Goal: Task Accomplishment & Management: Manage account settings

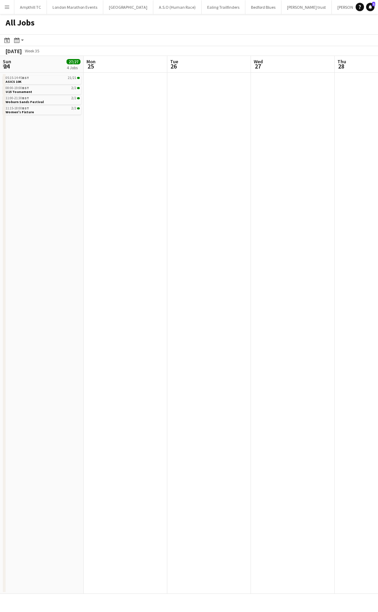
scroll to position [0, 290]
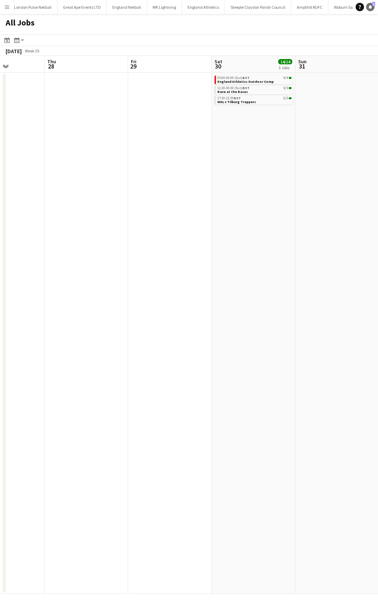
click at [369, 6] on icon "Notifications" at bounding box center [370, 7] width 4 height 4
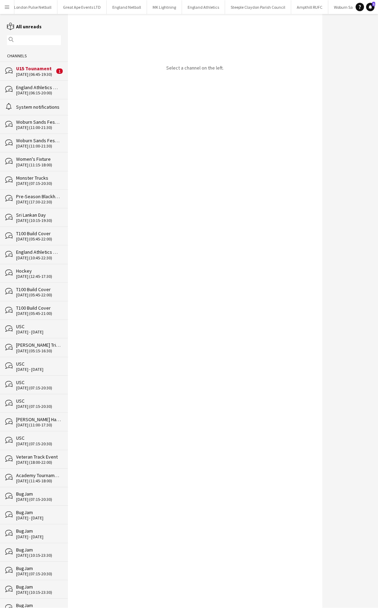
click at [29, 73] on div "23-08-2025 (06:45-19:30)" at bounding box center [35, 74] width 38 height 5
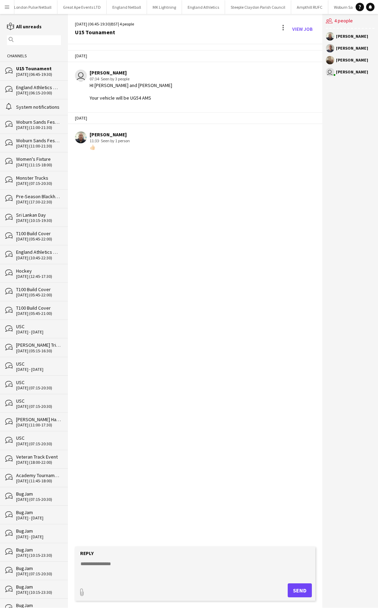
click at [6, 7] on app-icon "Menu" at bounding box center [7, 7] width 6 height 6
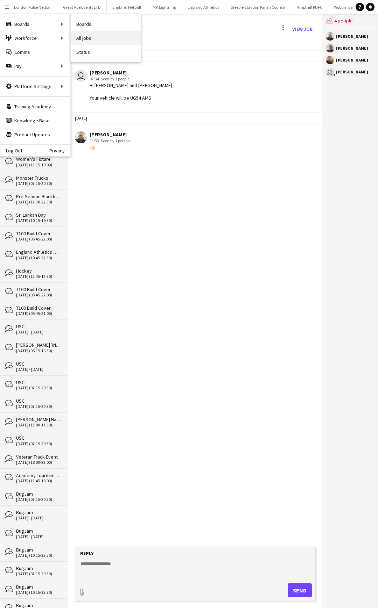
click at [87, 37] on link "All jobs" at bounding box center [106, 38] width 70 height 14
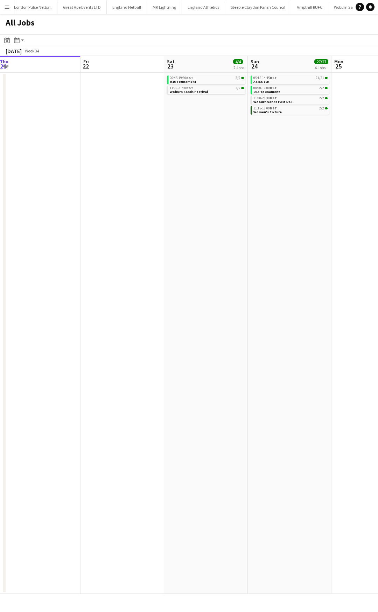
drag, startPoint x: 280, startPoint y: 150, endPoint x: 67, endPoint y: 162, distance: 213.3
click at [74, 162] on app-calendar-viewport "Mon 18 Tue 19 Wed 20 Thu 21 Fri 22 Sat 23 4/4 2 Jobs Sun 24 27/27 4 Jobs Mon 25…" at bounding box center [189, 325] width 378 height 538
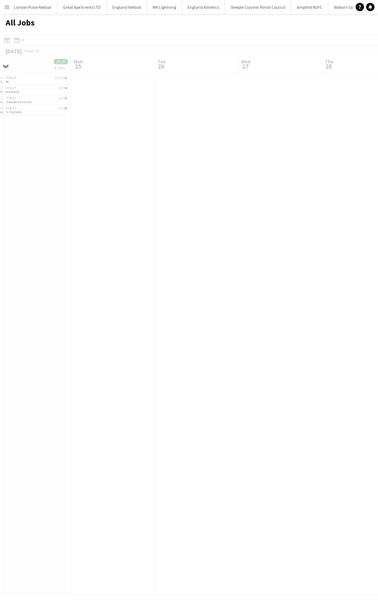
drag, startPoint x: 149, startPoint y: 170, endPoint x: 141, endPoint y: 169, distance: 7.8
click at [20, 170] on app-all-jobs "All Jobs Date picker AUG 2025 AUG 2025 Monday M Tuesday T Wednesday W Thursday …" at bounding box center [189, 304] width 378 height 580
drag, startPoint x: 244, startPoint y: 169, endPoint x: 72, endPoint y: 172, distance: 172.4
click at [84, 172] on app-calendar-viewport "Fri 22 Sat 23 4/4 2 Jobs Sun 24 27/27 4 Jobs Mon 25 Tue 26 Wed 27 Thu 28 Fri 29…" at bounding box center [189, 325] width 378 height 538
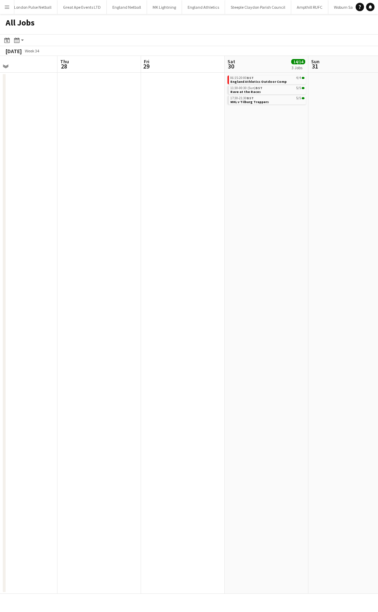
drag, startPoint x: 182, startPoint y: 171, endPoint x: 77, endPoint y: 171, distance: 105.6
click at [77, 171] on app-calendar-viewport "Sun 24 27/27 4 Jobs Mon 25 Tue 26 Wed 27 Thu 28 Fri 29 Sat 30 14/14 3 Jobs Sun …" at bounding box center [189, 325] width 378 height 538
click at [135, 169] on app-all-jobs "All Jobs Date picker AUG 2025 AUG 2025 Monday M Tuesday T Wednesday W Thursday …" at bounding box center [189, 304] width 378 height 580
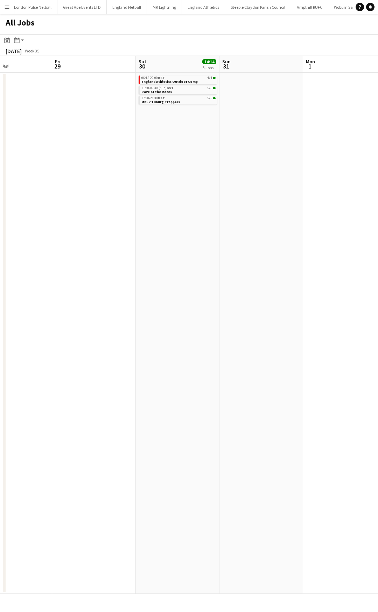
drag, startPoint x: 163, startPoint y: 167, endPoint x: 229, endPoint y: 163, distance: 66.5
click at [145, 167] on app-calendar-viewport "Tue 26 Wed 27 Thu 28 Fri 29 Sat 30 14/14 3 Jobs Sun 31 Mon 1 Tue 2 Wed 3 Thu 4 …" at bounding box center [189, 325] width 378 height 538
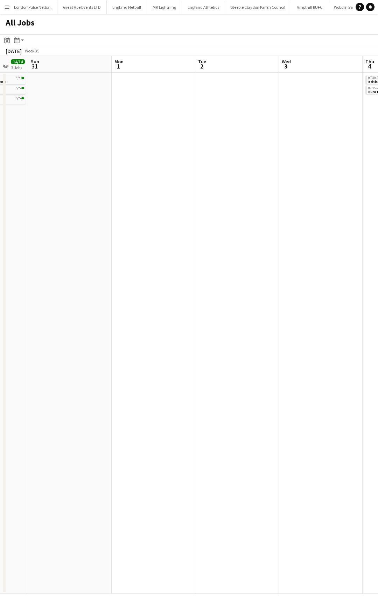
drag, startPoint x: 232, startPoint y: 163, endPoint x: 142, endPoint y: 161, distance: 89.9
click at [107, 163] on app-calendar-viewport "Wed 27 Thu 28 Fri 29 Sat 30 14/14 3 Jobs Sun 31 Mon 1 Tue 2 Wed 3 Thu 4 2/4 2 J…" at bounding box center [189, 325] width 378 height 538
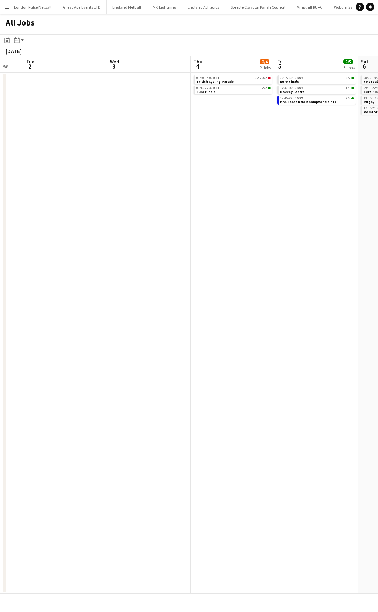
click at [91, 161] on app-all-jobs "All Jobs Date picker AUG 2025 AUG 2025 Monday M Tuesday T Wednesday W Thursday …" at bounding box center [189, 304] width 378 height 580
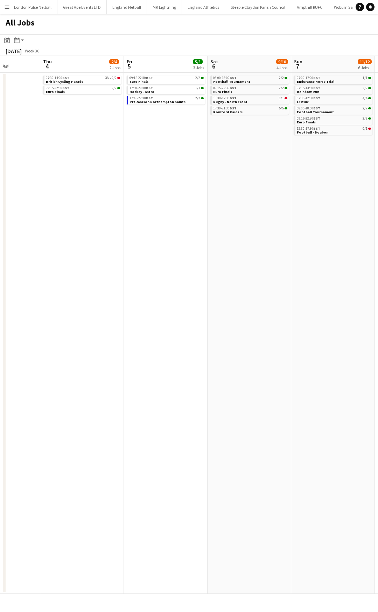
scroll to position [0, 269]
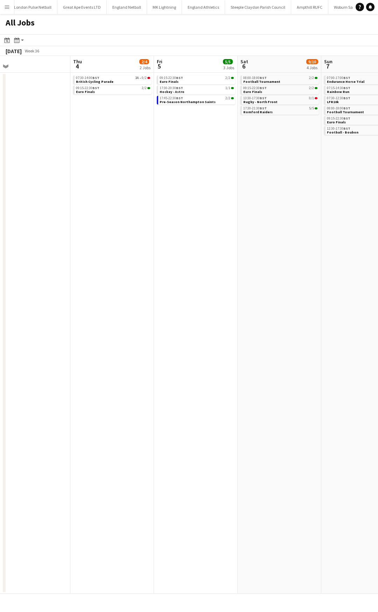
drag, startPoint x: 226, startPoint y: 153, endPoint x: 190, endPoint y: 145, distance: 36.1
click at [122, 153] on app-calendar-viewport "Sun 31 Mon 1 Tue 2 Wed 3 Thu 4 2/4 2 Jobs Fri 5 5/5 3 Jobs Sat 6 9/10 4 Jobs Su…" at bounding box center [189, 325] width 378 height 538
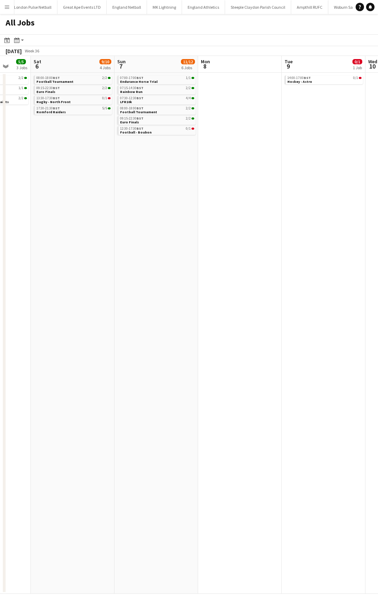
drag, startPoint x: 302, startPoint y: 154, endPoint x: 107, endPoint y: 154, distance: 195.8
click at [107, 154] on app-calendar-viewport "Tue 2 Wed 3 Thu 4 2/4 2 Jobs Fri 5 5/5 3 Jobs Sat 6 9/10 4 Jobs Sun 7 11/12 6 J…" at bounding box center [189, 325] width 378 height 538
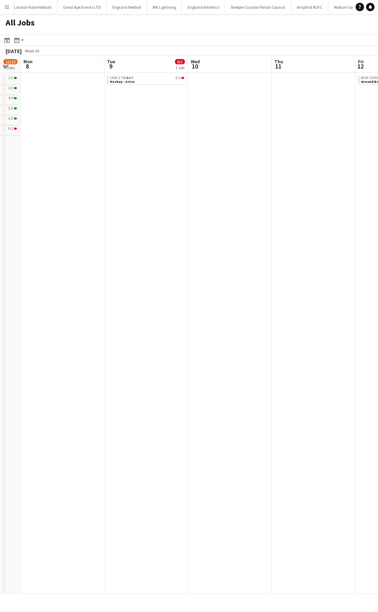
drag, startPoint x: 260, startPoint y: 149, endPoint x: 112, endPoint y: 149, distance: 148.3
click at [113, 149] on app-calendar-viewport "Fri 5 5/5 3 Jobs Sat 6 9/10 4 Jobs Sun 7 11/12 6 Jobs Mon 8 Tue 9 0/1 1 Job Wed…" at bounding box center [189, 325] width 378 height 538
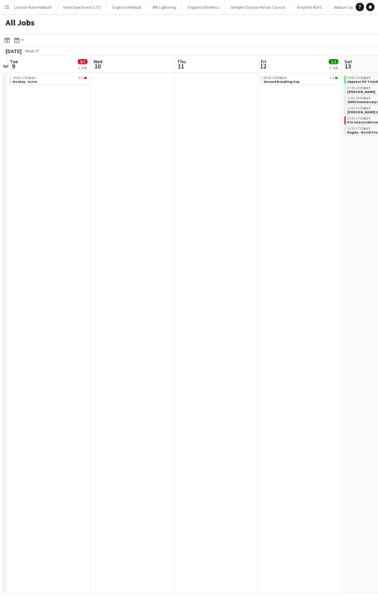
click at [114, 122] on app-all-jobs "All Jobs Date picker AUG 2025 AUG 2025 Monday M Tuesday T Wednesday W Thursday …" at bounding box center [189, 304] width 378 height 580
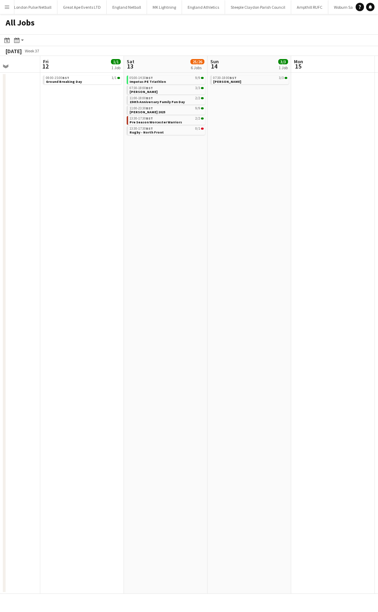
drag, startPoint x: 300, startPoint y: 166, endPoint x: 166, endPoint y: 166, distance: 133.9
click at [166, 166] on app-calendar-viewport "Mon 8 Tue 9 0/1 1 Job Wed 10 Thu 11 Fri 12 1/1 1 Job Sat 13 25/26 6 Jobs Sun 14…" at bounding box center [189, 325] width 378 height 538
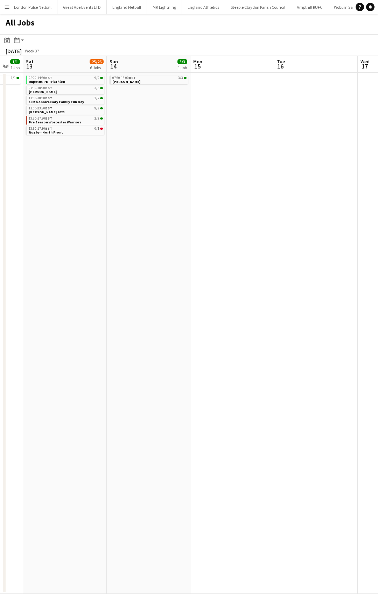
drag, startPoint x: 233, startPoint y: 144, endPoint x: 163, endPoint y: 150, distance: 70.5
click at [163, 150] on app-calendar-viewport "Tue 9 0/1 1 Job Wed 10 Thu 11 Fri 12 1/1 1 Job Sat 13 25/26 6 Jobs Sun 14 3/3 1…" at bounding box center [189, 325] width 378 height 538
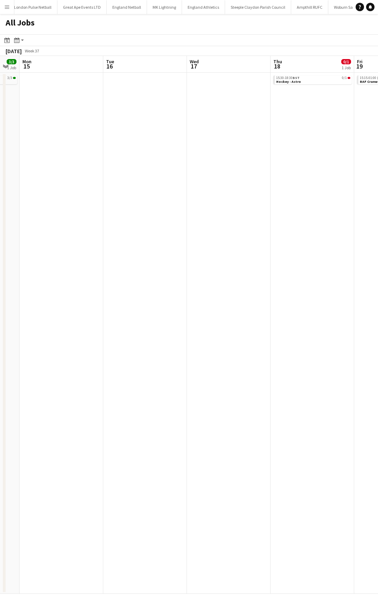
drag, startPoint x: 287, startPoint y: 135, endPoint x: 124, endPoint y: 138, distance: 163.7
click at [119, 140] on app-calendar-viewport "Fri 12 1/1 1 Job Sat 13 25/26 6 Jobs Sun 14 3/3 1 Job Mon 15 Tue 16 Wed 17 Thu …" at bounding box center [189, 325] width 378 height 538
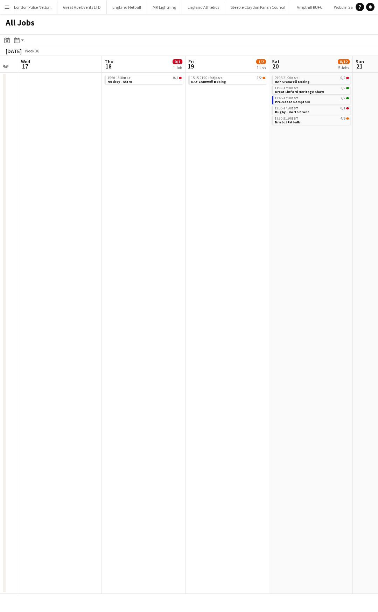
drag, startPoint x: 302, startPoint y: 131, endPoint x: 122, endPoint y: 133, distance: 180.1
click at [123, 133] on app-calendar-viewport "Sat 13 25/26 6 Jobs Sun 14 3/3 1 Job Mon 15 Tue 16 Wed 17 Thu 18 0/1 1 Job Fri …" at bounding box center [189, 325] width 378 height 538
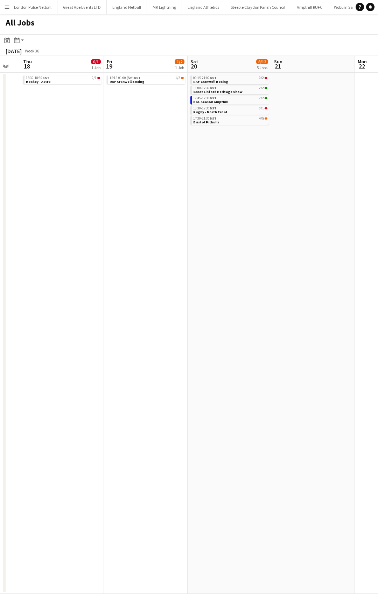
drag, startPoint x: 129, startPoint y: 130, endPoint x: 111, endPoint y: 130, distance: 18.2
click at [111, 130] on app-calendar-viewport "Sun 14 3/3 1 Job Mon 15 Tue 16 Wed 17 Thu 18 0/1 1 Job Fri 19 1/2 1 Job Sat 20 …" at bounding box center [189, 325] width 378 height 538
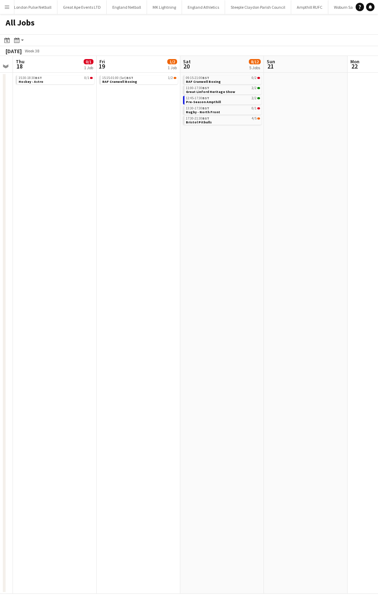
scroll to position [0, 255]
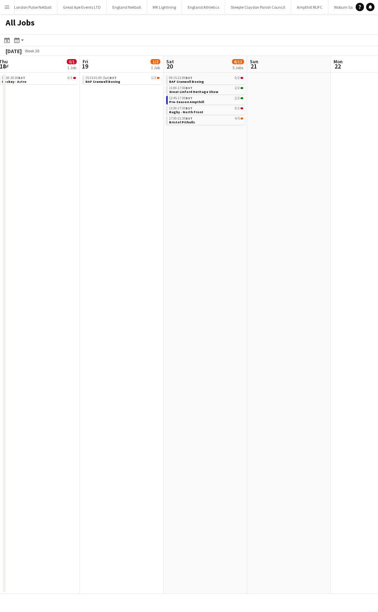
drag, startPoint x: 258, startPoint y: 145, endPoint x: 236, endPoint y: 144, distance: 22.7
click at [236, 144] on app-calendar-viewport "Mon 15 Tue 16 Wed 17 Thu 18 0/1 1 Job Fri 19 1/2 1 Job Sat 20 8/12 5 Jobs Sun 2…" at bounding box center [189, 325] width 378 height 538
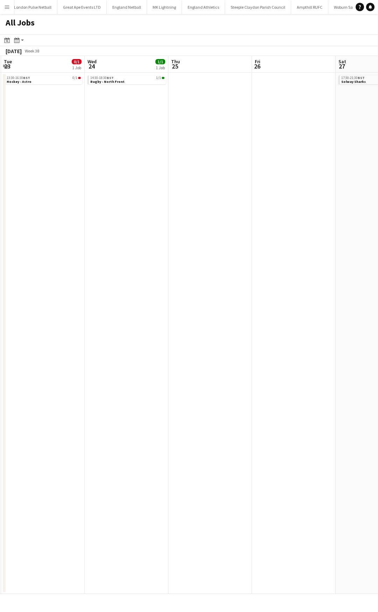
drag, startPoint x: 303, startPoint y: 117, endPoint x: 22, endPoint y: 122, distance: 280.8
click at [22, 122] on app-calendar-viewport "Fri 19 1/2 1 Job Sat 20 8/12 5 Jobs Sun 21 Mon 22 Tue 23 0/1 1 Job Wed 24 1/1 1…" at bounding box center [189, 325] width 378 height 538
drag, startPoint x: 192, startPoint y: 123, endPoint x: 140, endPoint y: 125, distance: 51.4
click at [140, 125] on app-calendar-viewport "Fri 19 1/2 1 Job Sat 20 8/12 5 Jobs Sun 21 Mon 22 Tue 23 0/1 1 Job Wed 24 1/1 1…" at bounding box center [189, 325] width 378 height 538
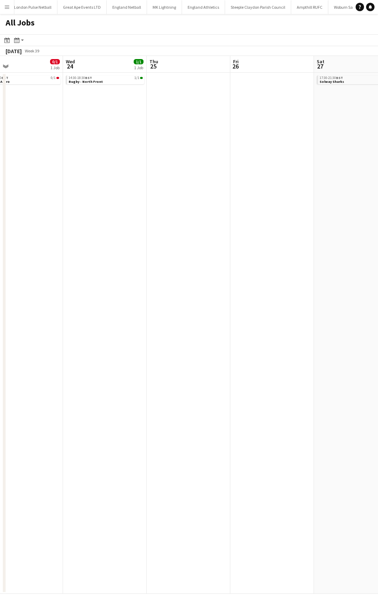
drag, startPoint x: 210, startPoint y: 117, endPoint x: 136, endPoint y: 117, distance: 74.1
click at [106, 119] on app-calendar-viewport "Sat 20 8/12 5 Jobs Sun 21 Mon 22 Tue 23 0/1 1 Job Wed 24 1/1 1 Job Thu 25 Fri 2…" at bounding box center [189, 325] width 378 height 538
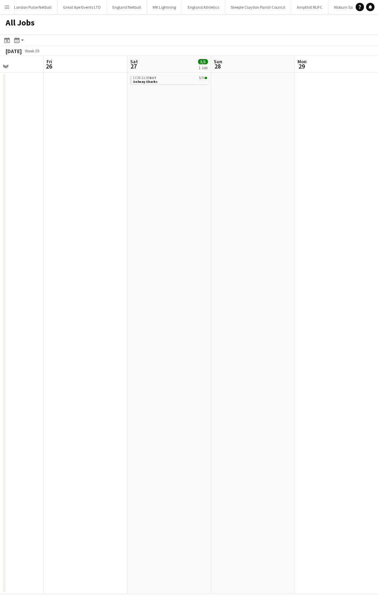
drag, startPoint x: 256, startPoint y: 117, endPoint x: 113, endPoint y: 120, distance: 142.7
click at [66, 120] on app-calendar-viewport "Mon 22 Tue 23 0/1 1 Job Wed 24 1/1 1 Job Thu 25 Fri 26 Sat 27 5/5 1 Job Sun 28 …" at bounding box center [189, 325] width 378 height 538
drag, startPoint x: 228, startPoint y: 120, endPoint x: 63, endPoint y: 120, distance: 165.0
click at [60, 121] on app-calendar-viewport "Wed 24 1/1 1 Job Thu 25 Fri 26 Sat 27 5/5 1 Job Sun 28 Mon 29 Tue 30 Wed 1 0/1 …" at bounding box center [189, 325] width 378 height 538
drag, startPoint x: 218, startPoint y: 120, endPoint x: 104, endPoint y: 120, distance: 114.3
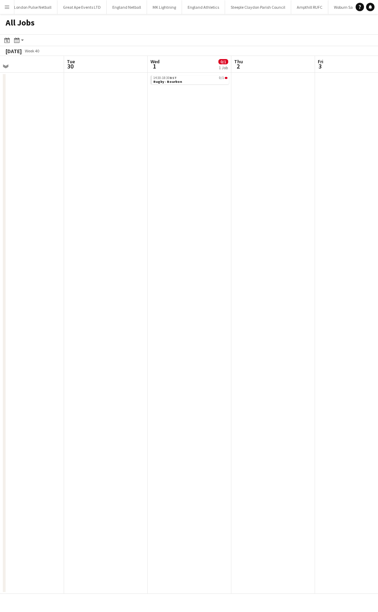
click at [104, 120] on app-calendar-viewport "Fri 26 Sat 27 5/5 1 Job Sun 28 Mon 29 Tue 30 Wed 1 0/1 1 Job Thu 2 Fri 3 Sat 4 …" at bounding box center [189, 325] width 378 height 538
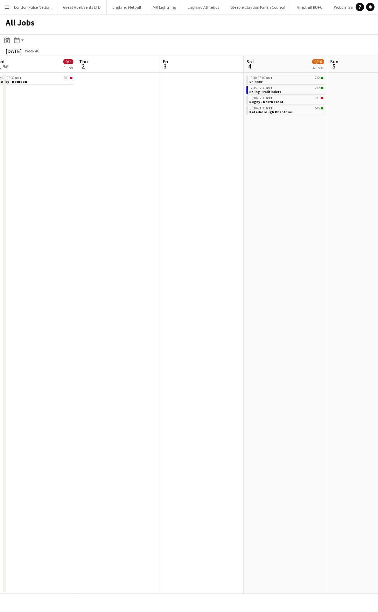
drag, startPoint x: 241, startPoint y: 118, endPoint x: 82, endPoint y: 118, distance: 159.4
click at [82, 118] on app-calendar-viewport "Sun 28 Mon 29 Tue 30 Wed 1 0/1 1 Job Thu 2 Fri 3 Sat 4 9/10 4 Jobs Sun 5 Mon 6 …" at bounding box center [189, 325] width 378 height 538
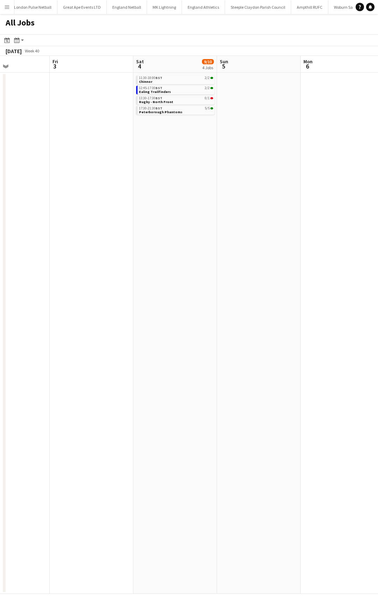
drag, startPoint x: 220, startPoint y: 113, endPoint x: 124, endPoint y: 115, distance: 95.1
click at [122, 115] on app-calendar-viewport "Mon 29 Tue 30 Wed 1 0/1 1 Job Thu 2 Fri 3 Sat 4 9/10 4 Jobs Sun 5 Mon 6 Tue 7 0…" at bounding box center [189, 325] width 378 height 538
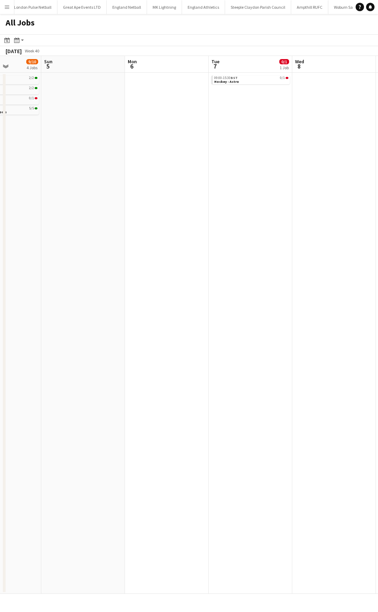
drag, startPoint x: 267, startPoint y: 112, endPoint x: 83, endPoint y: 118, distance: 184.7
click at [82, 118] on app-calendar-viewport "Wed 1 0/1 1 Job Thu 2 Fri 3 Sat 4 9/10 4 Jobs Sun 5 Mon 6 Tue 7 0/1 1 Job Wed 8…" at bounding box center [189, 325] width 378 height 538
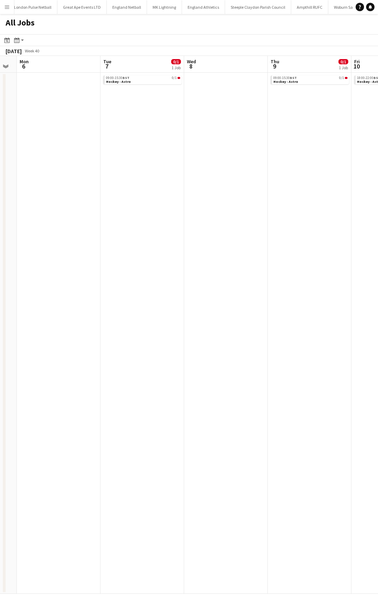
drag, startPoint x: 196, startPoint y: 115, endPoint x: 122, endPoint y: 115, distance: 73.8
click at [123, 115] on app-calendar-viewport "Thu 2 Fri 3 Sat 4 9/10 4 Jobs Sun 5 Mon 6 Tue 7 0/1 1 Job Wed 8 Thu 9 0/1 1 Job…" at bounding box center [189, 325] width 378 height 538
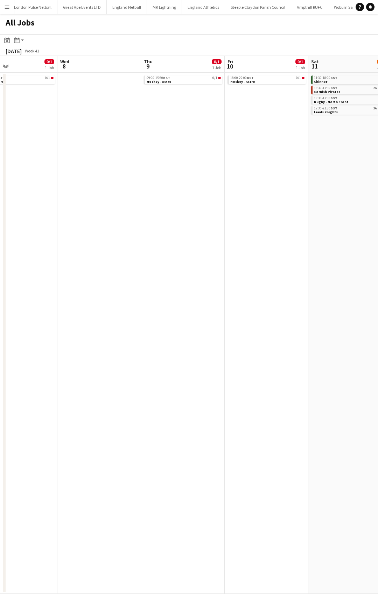
drag, startPoint x: 272, startPoint y: 117, endPoint x: 277, endPoint y: 116, distance: 4.9
click at [162, 119] on app-calendar-viewport "Sat 4 9/10 4 Jobs Sun 5 Mon 6 Tue 7 0/1 1 Job Wed 8 Thu 9 0/1 1 Job Fri 10 0/1 …" at bounding box center [189, 325] width 378 height 538
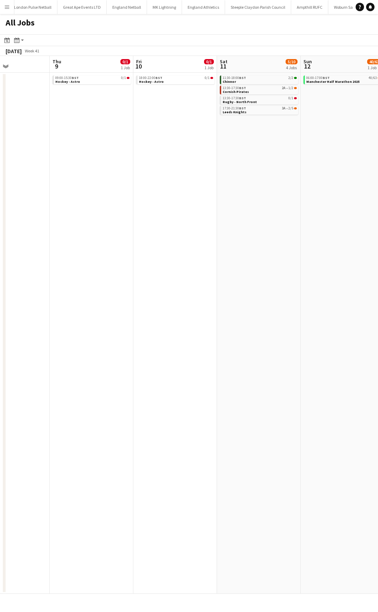
drag, startPoint x: 277, startPoint y: 115, endPoint x: 186, endPoint y: 116, distance: 90.6
click at [186, 116] on app-calendar-viewport "Sun 5 Mon 6 Tue 7 0/1 1 Job Wed 8 Thu 9 0/1 1 Job Fri 10 0/1 1 Job Sat 11 5/10 …" at bounding box center [189, 325] width 378 height 538
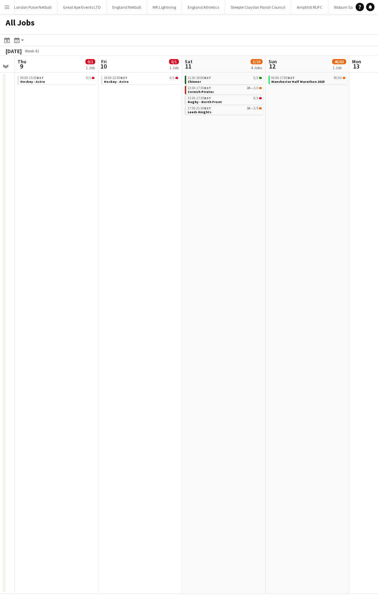
scroll to position [0, 250]
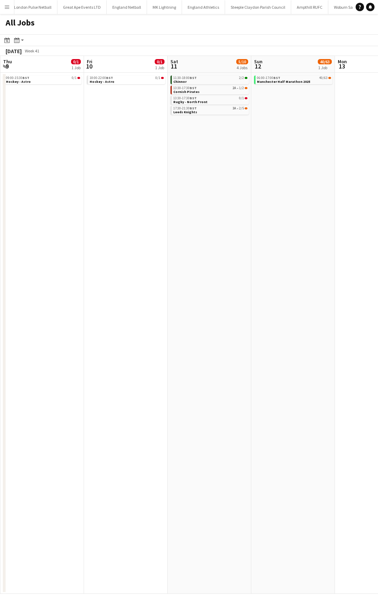
drag, startPoint x: 265, startPoint y: 123, endPoint x: 244, endPoint y: 123, distance: 20.3
click at [244, 123] on app-calendar-viewport "Mon 6 Tue 7 0/1 1 Job Wed 8 Thu 9 0/1 1 Job Fri 10 0/1 1 Job Sat 11 5/10 4 Jobs…" at bounding box center [189, 325] width 378 height 538
click at [237, 88] on div "13:30-17:30 BST 2A • 1/2" at bounding box center [210, 87] width 74 height 3
click at [222, 109] on div "17:30-21:30 BST 3A • 2/5" at bounding box center [210, 108] width 74 height 3
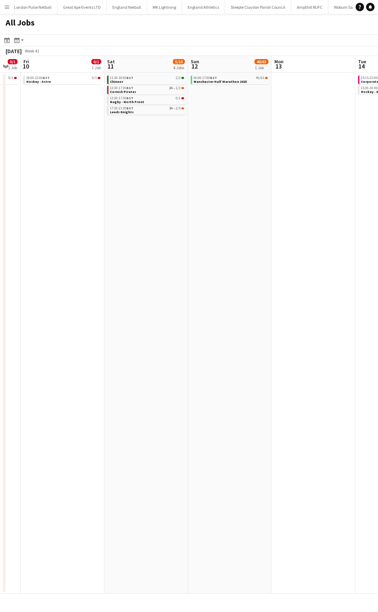
drag, startPoint x: 323, startPoint y: 124, endPoint x: 257, endPoint y: 125, distance: 66.4
click at [260, 125] on app-calendar-viewport "Mon 6 Tue 7 0/1 1 Job Wed 8 Thu 9 0/1 1 Job Fri 10 0/1 1 Job Sat 11 5/10 4 Jobs…" at bounding box center [189, 325] width 378 height 538
click at [172, 92] on link "13:30-17:30 BST 2A • 1/2 Cornish Pirates" at bounding box center [146, 90] width 74 height 8
click at [157, 109] on div "17:30-21:30 BST 3A • 2/5" at bounding box center [146, 108] width 74 height 3
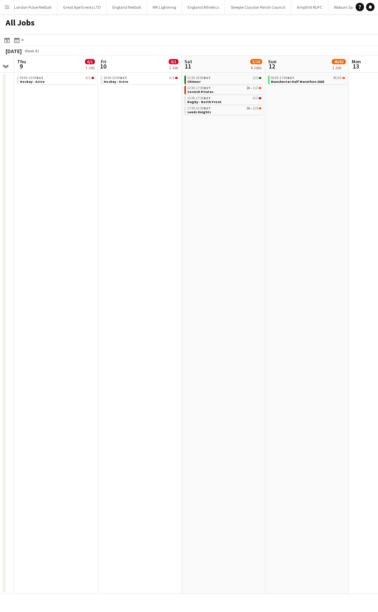
drag, startPoint x: 257, startPoint y: 156, endPoint x: 67, endPoint y: 156, distance: 189.2
click at [69, 156] on app-calendar-viewport "Mon 6 Tue 7 0/1 1 Job Wed 8 Thu 9 0/1 1 Job Fri 10 0/1 1 Job Sat 11 5/10 4 Jobs…" at bounding box center [189, 325] width 378 height 538
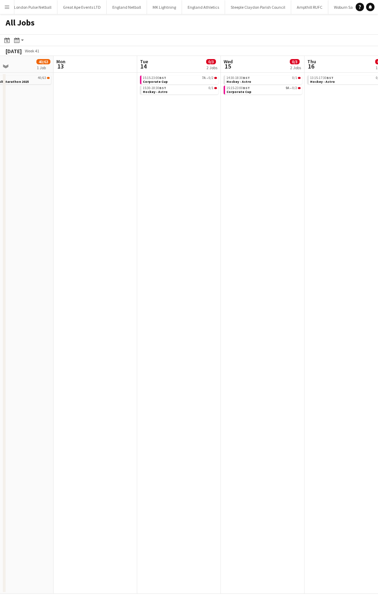
drag, startPoint x: 155, startPoint y: 158, endPoint x: 145, endPoint y: 158, distance: 10.2
click at [145, 158] on app-calendar-viewport "Thu 9 0/1 1 Job Fri 10 0/1 1 Job Sat 11 5/10 4 Jobs Sun 12 40/63 1 Job Mon 13 T…" at bounding box center [189, 325] width 378 height 538
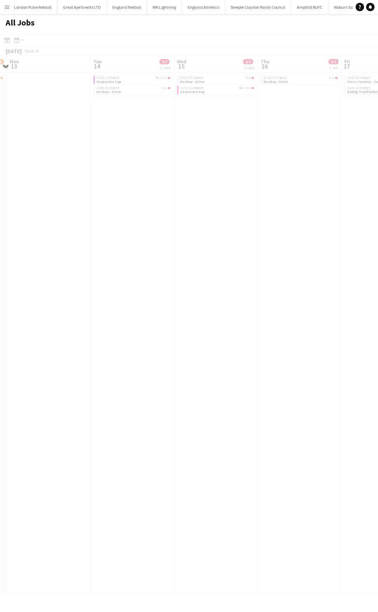
drag, startPoint x: 211, startPoint y: 139, endPoint x: 174, endPoint y: 141, distance: 37.1
click at [174, 141] on app-all-jobs "All Jobs Date picker AUG 2025 AUG 2025 Monday M Tuesday T Wednesday W Thursday …" at bounding box center [189, 304] width 378 height 580
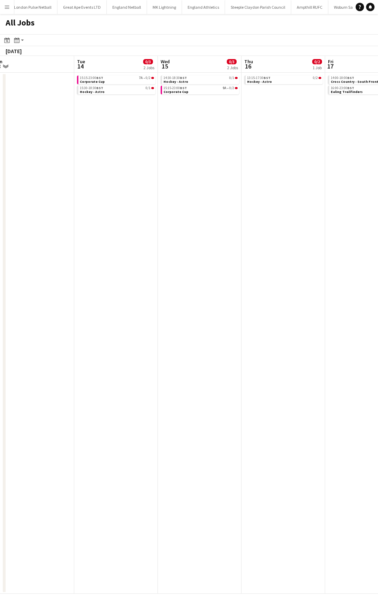
drag, startPoint x: 222, startPoint y: 122, endPoint x: 198, endPoint y: 125, distance: 25.0
click at [198, 125] on app-calendar-viewport "Fri 10 0/1 1 Job Sat 11 5/10 4 Jobs Sun 12 40/63 1 Job Mon 13 Tue 14 0/3 2 Jobs…" at bounding box center [189, 325] width 378 height 538
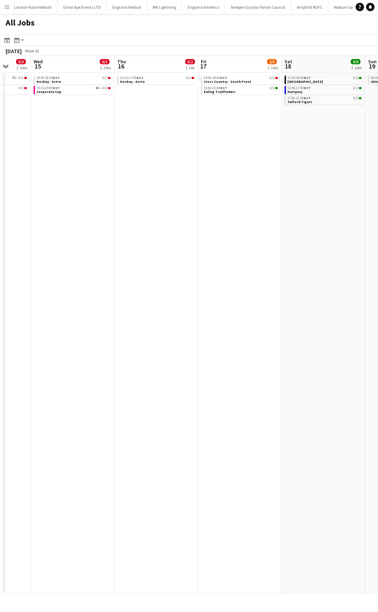
drag, startPoint x: 293, startPoint y: 123, endPoint x: 184, endPoint y: 123, distance: 108.4
click at [184, 123] on app-calendar-viewport "Sat 11 5/10 4 Jobs Sun 12 40/63 1 Job Mon 13 Tue 14 0/3 2 Jobs Wed 15 0/3 2 Job…" at bounding box center [189, 325] width 378 height 538
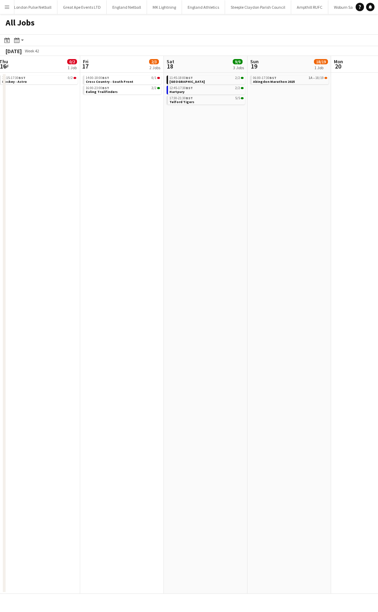
drag, startPoint x: 235, startPoint y: 124, endPoint x: 192, endPoint y: 126, distance: 43.0
click at [192, 126] on app-calendar-viewport "Mon 13 Tue 14 0/3 2 Jobs Wed 15 0/3 2 Jobs Thu 16 0/2 1 Job Fri 17 2/3 2 Jobs S…" at bounding box center [189, 325] width 378 height 538
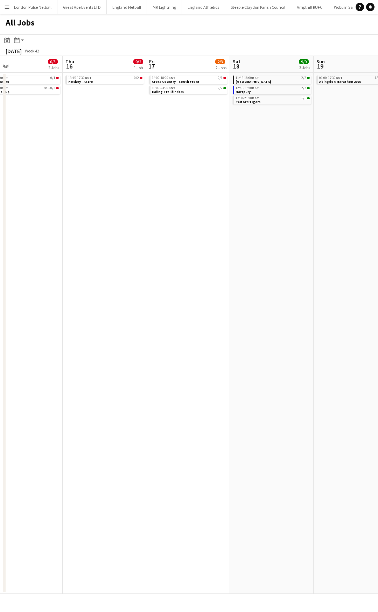
click at [113, 123] on app-all-jobs "All Jobs Date picker AUG 2025 AUG 2025 Monday M Tuesday T Wednesday W Thursday …" at bounding box center [189, 304] width 378 height 580
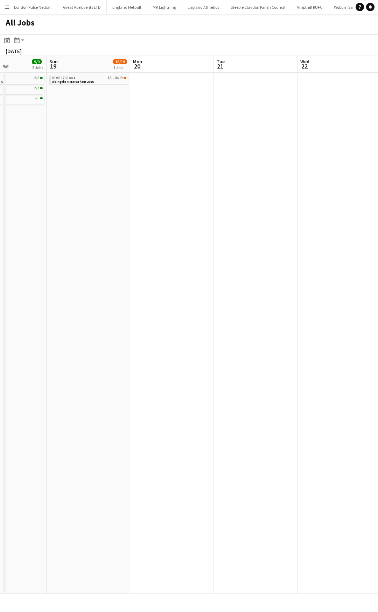
drag, startPoint x: 275, startPoint y: 118, endPoint x: 52, endPoint y: 119, distance: 223.1
click at [36, 119] on app-calendar-viewport "Wed 15 0/3 2 Jobs Thu 16 0/2 1 Job Fri 17 2/3 2 Jobs Sat 18 9/9 3 Jobs Sun 19 1…" at bounding box center [189, 325] width 378 height 538
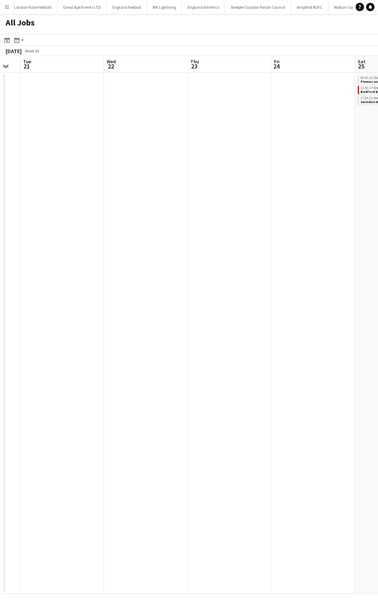
click at [43, 119] on app-all-jobs "All Jobs Date picker AUG 2025 AUG 2025 Monday M Tuesday T Wednesday W Thursday …" at bounding box center [189, 304] width 378 height 580
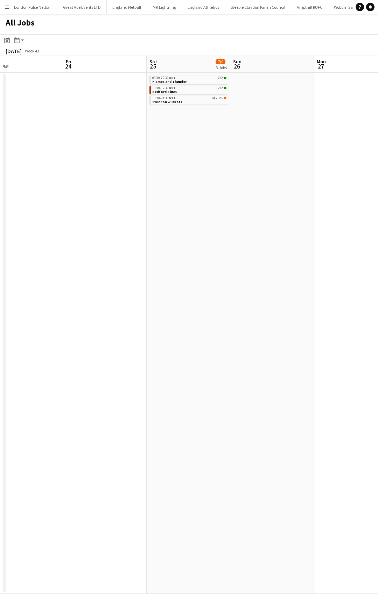
drag, startPoint x: 262, startPoint y: 116, endPoint x: 190, endPoint y: 116, distance: 71.7
click at [190, 116] on app-calendar-viewport "Mon 20 Tue 21 Wed 22 Thu 23 Fri 24 Sat 25 7/9 3 Jobs Sun 26 Mon 27 Tue 28 Wed 2…" at bounding box center [189, 325] width 378 height 538
click at [195, 100] on link "17:30-21:30 BST 1A • 3/5 Swindon Wildcats" at bounding box center [177, 100] width 74 height 8
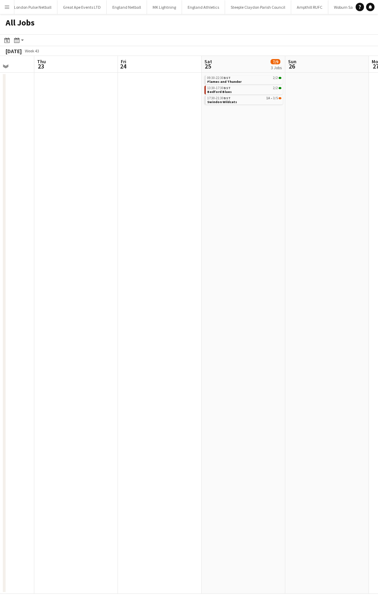
drag, startPoint x: 272, startPoint y: 121, endPoint x: 150, endPoint y: 133, distance: 123.3
click at [57, 131] on app-calendar-viewport "Mon 20 Tue 21 Wed 22 Thu 23 Fri 24 Sat 25 7/9 3 Jobs Sun 26 Mon 27 Tue 28 Wed 2…" at bounding box center [189, 325] width 378 height 538
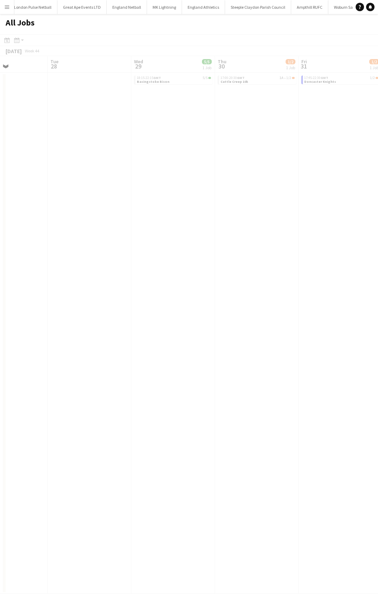
drag, startPoint x: 293, startPoint y: 135, endPoint x: 137, endPoint y: 139, distance: 155.7
click at [137, 139] on app-all-jobs "All Jobs Date picker AUG 2025 AUG 2025 Monday M Tuesday T Wednesday W Thursday …" at bounding box center [189, 304] width 378 height 580
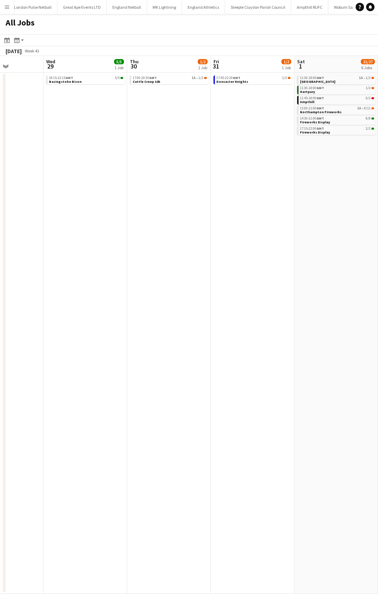
drag, startPoint x: 231, startPoint y: 138, endPoint x: 154, endPoint y: 147, distance: 77.8
click at [154, 147] on app-calendar-viewport "Sat 25 7/9 3 Jobs Sun 26 Mon 27 Tue 28 Wed 29 5/5 1 Job Thu 30 1/2 1 Job Fri 31…" at bounding box center [189, 325] width 378 height 538
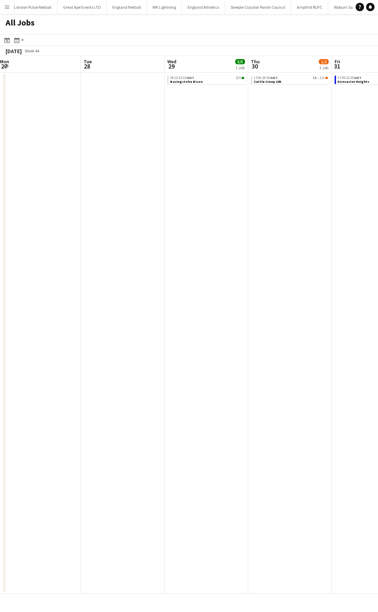
drag, startPoint x: 247, startPoint y: 126, endPoint x: 182, endPoint y: 126, distance: 64.7
click at [183, 126] on app-calendar-viewport "Sat 25 7/9 3 Jobs Sun 26 Mon 27 Tue 28 Wed 29 5/5 1 Job Thu 30 1/2 1 Job Fri 31…" at bounding box center [189, 325] width 378 height 538
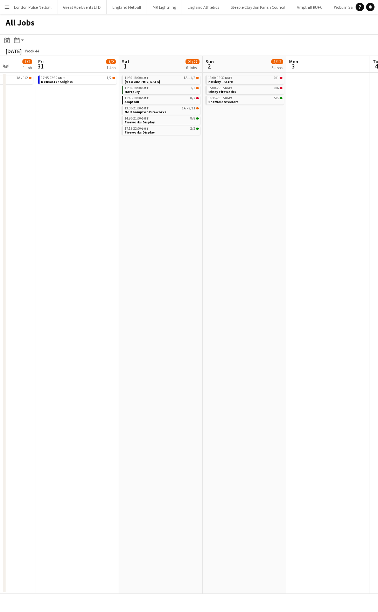
drag, startPoint x: 333, startPoint y: 138, endPoint x: 233, endPoint y: 138, distance: 99.7
click at [233, 138] on app-calendar-viewport "Mon 27 Tue 28 Wed 29 5/5 1 Job Thu 30 1/2 1 Job Fri 31 1/2 1 Job Sat 1 21/27 6 …" at bounding box center [189, 325] width 378 height 538
click at [177, 78] on div "11:30-18:00 GMT 1A • 1/2" at bounding box center [161, 77] width 74 height 3
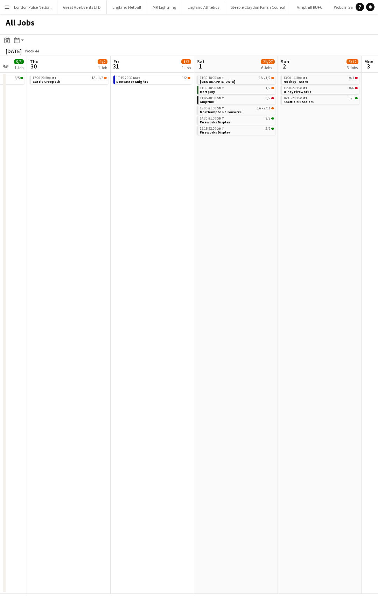
click at [80, 158] on app-all-jobs "All Jobs Date picker AUG 2025 AUG 2025 Monday M Tuesday T Wednesday W Thursday …" at bounding box center [189, 304] width 378 height 580
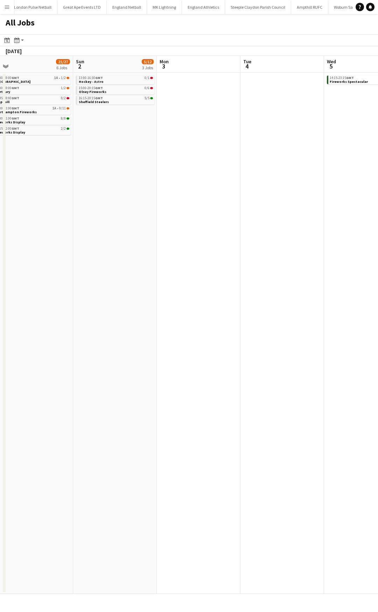
drag, startPoint x: 196, startPoint y: 159, endPoint x: 173, endPoint y: 155, distance: 23.5
click at [42, 163] on app-calendar-viewport "Thu 30 1/2 1 Job Fri 31 1/2 1 Job Sat 1 21/27 6 Jobs Sun 2 5/12 3 Jobs Mon 3 Tu…" at bounding box center [189, 325] width 378 height 538
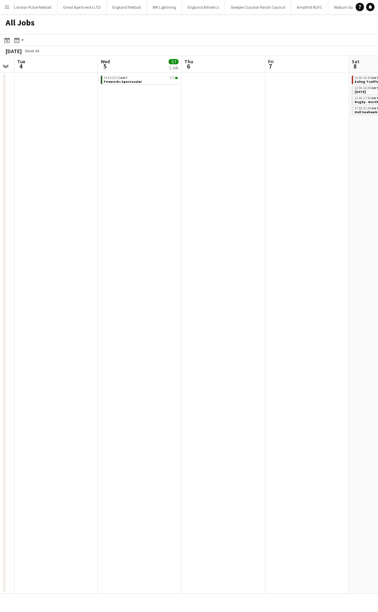
click at [16, 155] on app-all-jobs "All Jobs Date picker AUG 2025 AUG 2025 Monday M Tuesday T Wednesday W Thursday …" at bounding box center [189, 304] width 378 height 580
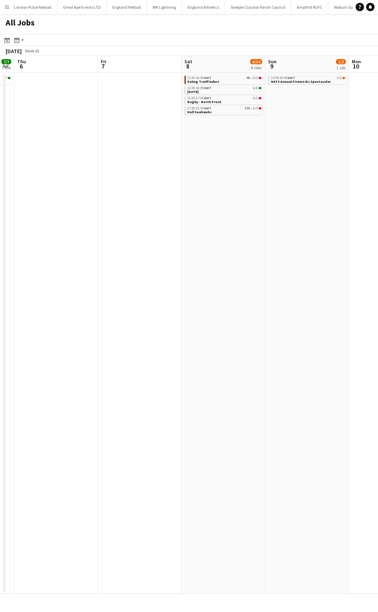
scroll to position [0, 304]
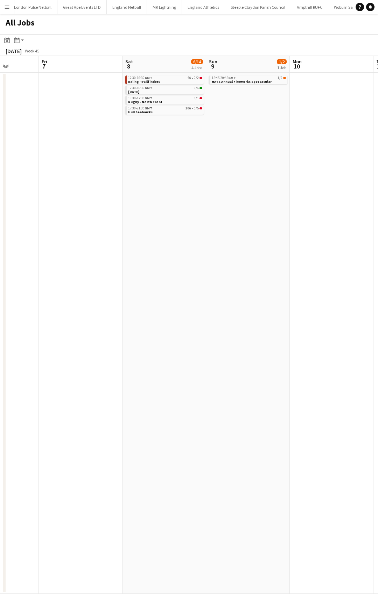
drag, startPoint x: 150, startPoint y: 150, endPoint x: 99, endPoint y: 150, distance: 51.1
click at [99, 150] on app-calendar-viewport "Mon 3 Tue 4 Wed 5 7/7 1 Job Thu 6 Fri 7 Sat 8 6/14 4 Jobs Sun 9 1/2 1 Job Mon 1…" at bounding box center [189, 325] width 378 height 538
click at [177, 77] on div "12:30-16:30 GMT 4A • 0/2" at bounding box center [156, 77] width 74 height 3
click at [174, 112] on link "17:30-21:30 GMT 10A • 0/5 Hull Seahawks" at bounding box center [156, 110] width 74 height 8
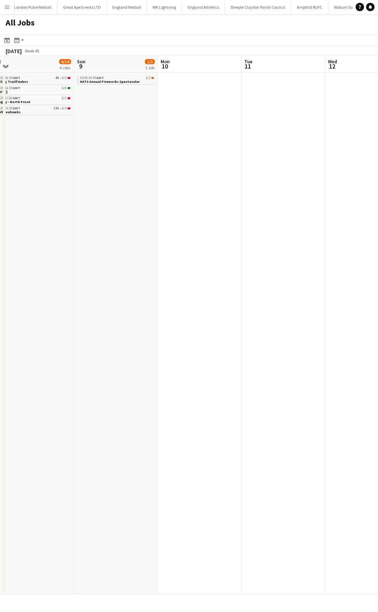
drag, startPoint x: 270, startPoint y: 116, endPoint x: 70, endPoint y: 117, distance: 199.7
click at [73, 117] on app-calendar-viewport "Tue 4 Wed 5 7/7 1 Job Thu 6 Fri 7 Sat 8 6/14 4 Jobs Sun 9 1/2 1 Job Mon 10 Tue …" at bounding box center [189, 325] width 378 height 538
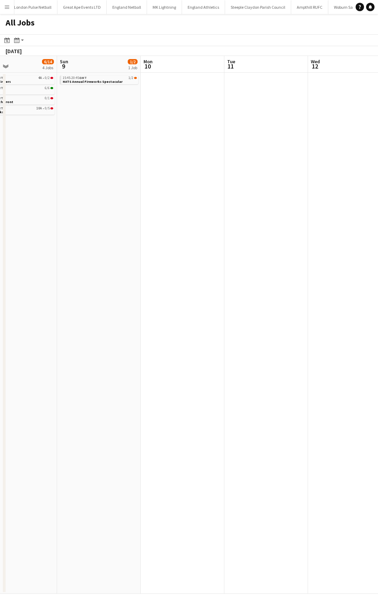
click at [34, 120] on app-all-jobs "All Jobs Date picker AUG 2025 AUG 2025 Monday M Tuesday T Wednesday W Thursday …" at bounding box center [189, 304] width 378 height 580
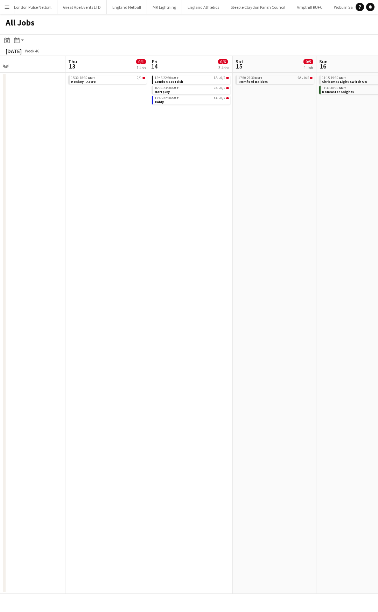
drag, startPoint x: 219, startPoint y: 122, endPoint x: 45, endPoint y: 122, distance: 174.5
click at [45, 122] on app-calendar-viewport "Sat 8 6/14 4 Jobs Sun 9 1/2 1 Job Mon 10 Tue 11 Wed 12 Thu 13 0/1 1 Job Fri 14 …" at bounding box center [189, 325] width 378 height 538
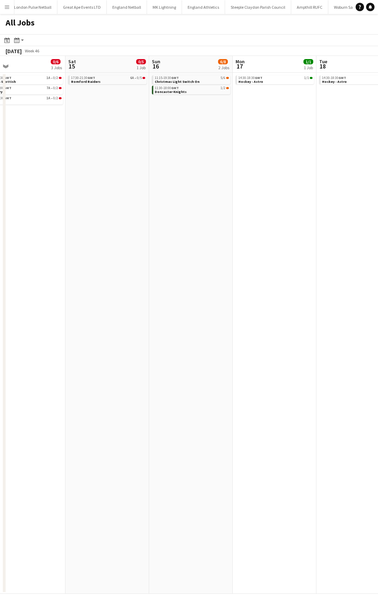
scroll to position [0, 224]
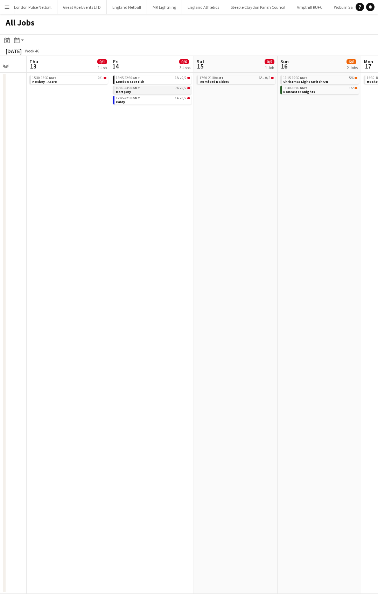
click at [172, 87] on div "16:00-23:00 GMT 7A • 0/2" at bounding box center [153, 87] width 74 height 3
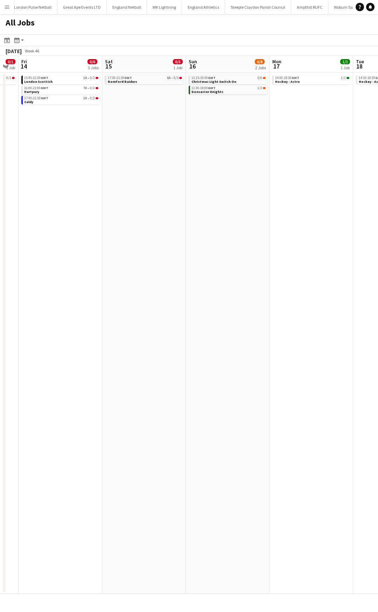
click at [59, 155] on app-all-jobs "All Jobs Date picker AUG 2025 AUG 2025 Monday M Tuesday T Wednesday W Thursday …" at bounding box center [189, 304] width 378 height 580
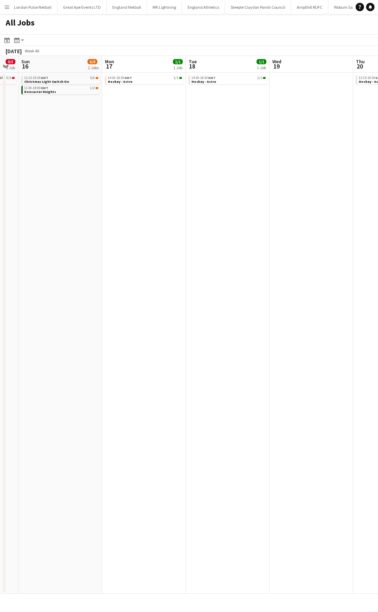
drag, startPoint x: 189, startPoint y: 156, endPoint x: 44, endPoint y: 156, distance: 145.5
click at [38, 156] on app-calendar-viewport "Wed 12 Thu 13 0/1 1 Job Fri 14 0/6 3 Jobs Sat 15 0/5 1 Job Sun 16 6/8 2 Jobs Mo…" at bounding box center [189, 325] width 378 height 538
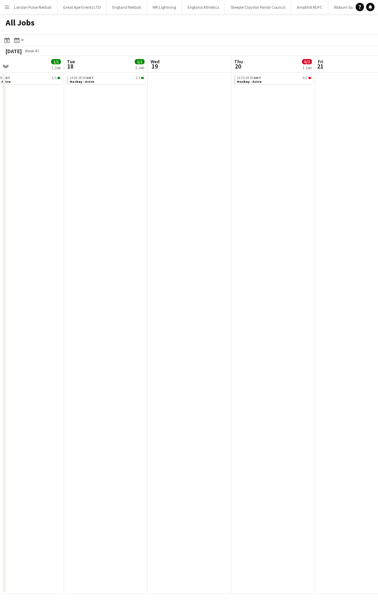
drag, startPoint x: 213, startPoint y: 157, endPoint x: 52, endPoint y: 157, distance: 160.5
click at [57, 157] on app-calendar-viewport "Sat 15 0/5 1 Job Sun 16 6/8 2 Jobs Mon 17 1/1 1 Job Tue 18 1/1 1 Job Wed 19 Thu…" at bounding box center [189, 325] width 378 height 538
drag, startPoint x: 37, startPoint y: 155, endPoint x: 20, endPoint y: 155, distance: 17.5
click at [20, 155] on app-calendar-viewport "Mon 17 1/1 1 Job Tue 18 1/1 1 Job Wed 19 Thu 20 0/2 1 Job Fri 21 Sat 22 0/5 1 J…" at bounding box center [189, 325] width 378 height 538
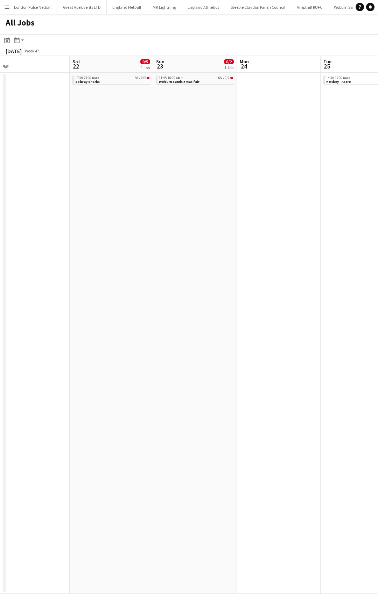
scroll to position [0, 186]
click at [208, 83] on link "11:45-18:00 GMT 6A • 0/2 Woburn Sands Xmas fair" at bounding box center [191, 80] width 74 height 8
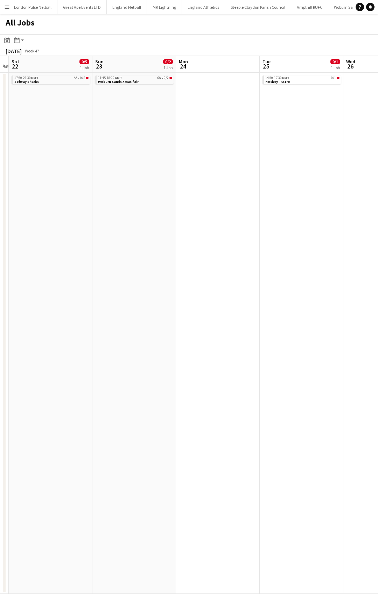
drag, startPoint x: 226, startPoint y: 136, endPoint x: 95, endPoint y: 136, distance: 130.8
click at [63, 136] on app-calendar-viewport "Wed 19 Thu 20 0/2 1 Job Fri 21 Sat 22 0/5 1 Job Sun 23 0/2 1 Job Mon 24 Tue 25 …" at bounding box center [189, 325] width 378 height 538
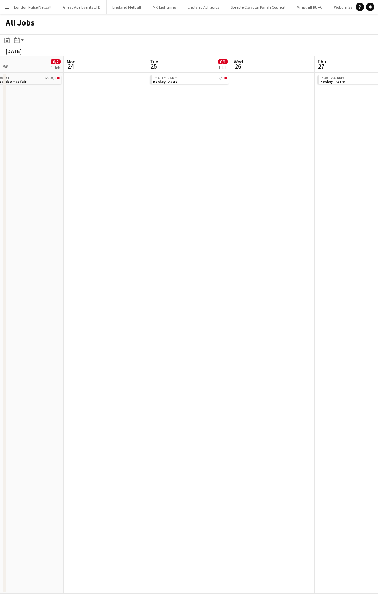
drag, startPoint x: 220, startPoint y: 147, endPoint x: 24, endPoint y: 145, distance: 196.5
click at [49, 147] on app-calendar-viewport "Fri 21 Sat 22 0/5 1 Job Sun 23 0/2 1 Job Mon 24 Tue 25 0/1 1 Job Wed 26 Thu 27 …" at bounding box center [189, 325] width 378 height 538
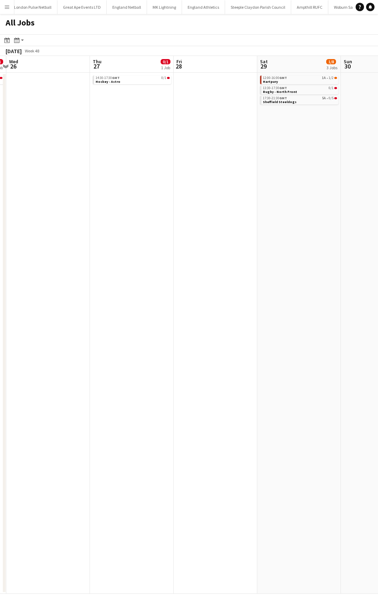
drag, startPoint x: 149, startPoint y: 150, endPoint x: 63, endPoint y: 146, distance: 86.1
click at [0, 150] on html "Menu Boards Boards Boards All jobs Status Workforce Workforce My Workforce Recr…" at bounding box center [189, 306] width 378 height 612
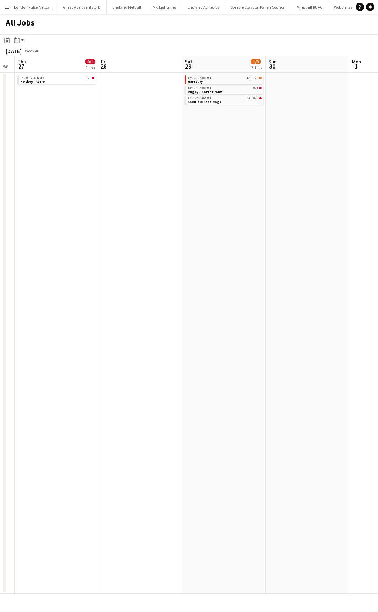
click at [125, 135] on app-all-jobs "All Jobs Date picker AUG 2025 AUG 2025 Monday M Tuesday T Wednesday W Thursday …" at bounding box center [189, 304] width 378 height 580
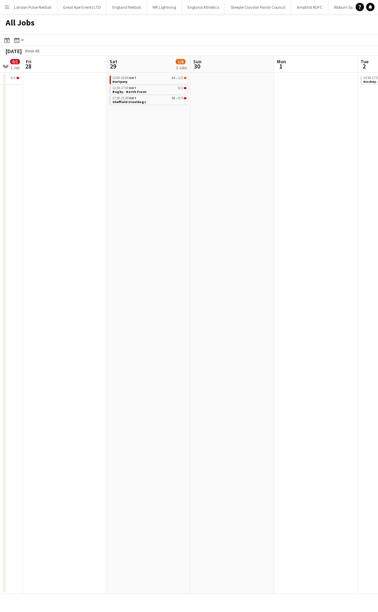
drag, startPoint x: 298, startPoint y: 151, endPoint x: 64, endPoint y: 151, distance: 233.2
click at [73, 151] on app-calendar-viewport "Tue 25 0/1 1 Job Wed 26 Thu 27 0/1 1 Job Fri 28 Sat 29 1/8 3 Jobs Sun 30 Mon 1 …" at bounding box center [189, 325] width 378 height 538
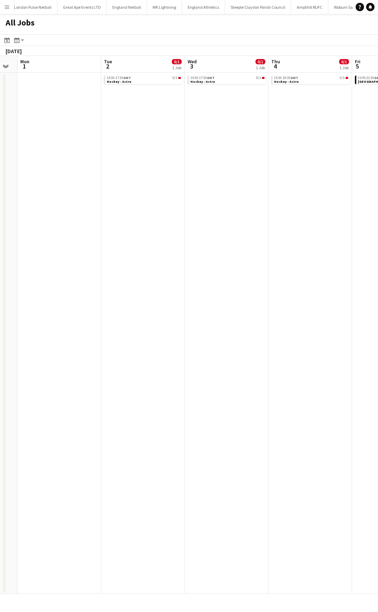
click at [73, 152] on app-calendar-viewport "Thu 27 0/1 1 Job Fri 28 Sat 29 1/8 3 Jobs Sun 30 Mon 1 Tue 2 0/1 1 Job Wed 3 0/…" at bounding box center [189, 325] width 378 height 538
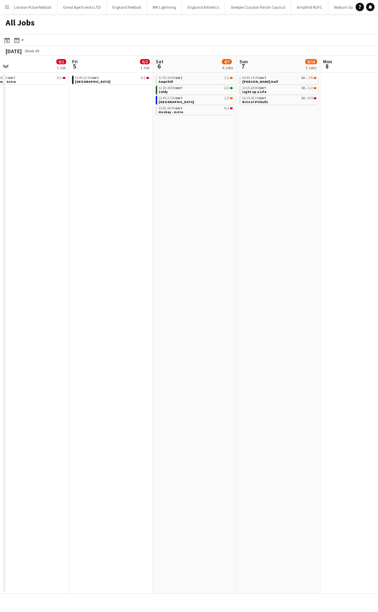
drag, startPoint x: 245, startPoint y: 151, endPoint x: 143, endPoint y: 152, distance: 102.1
click at [143, 152] on app-calendar-viewport "Mon 1 Tue 2 0/1 1 Job Wed 3 0/1 1 Job Thu 4 0/1 1 Job Fri 5 0/2 1 Job Sat 6 4/7…" at bounding box center [189, 325] width 378 height 538
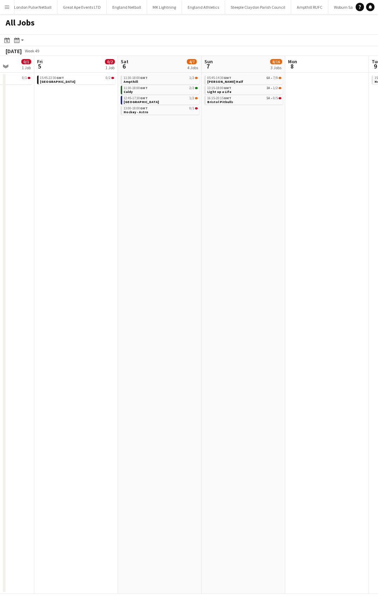
drag, startPoint x: 271, startPoint y: 151, endPoint x: 165, endPoint y: 149, distance: 105.6
click at [132, 151] on app-calendar-viewport "Mon 1 Tue 2 0/1 1 Job Wed 3 0/1 1 Job Thu 4 0/1 1 Job Fri 5 0/2 1 Job Sat 6 4/7…" at bounding box center [189, 325] width 378 height 538
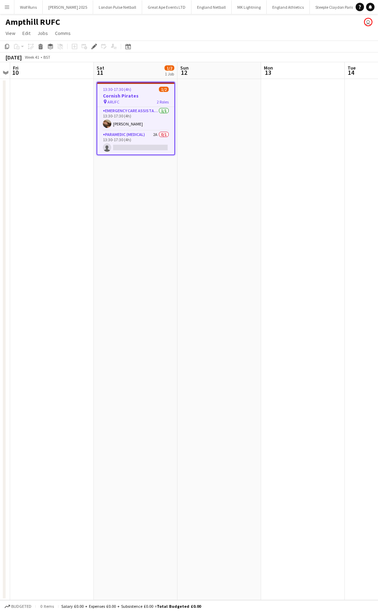
scroll to position [0, 497]
click at [145, 135] on app-card-role "Paramedic (Medical) 2A 0/1 13:30-17:30 (4h) single-neutral-actions" at bounding box center [135, 143] width 77 height 24
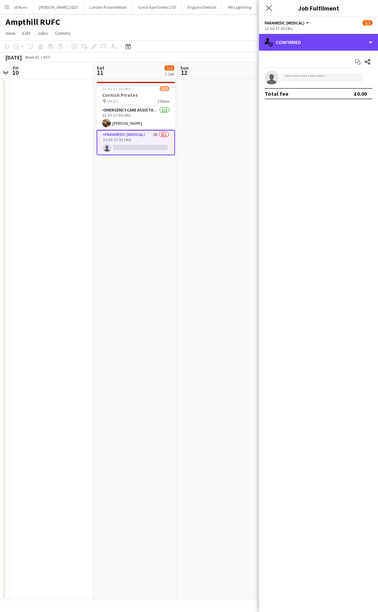
click at [340, 46] on div "single-neutral-actions-check-2 Confirmed" at bounding box center [318, 42] width 119 height 17
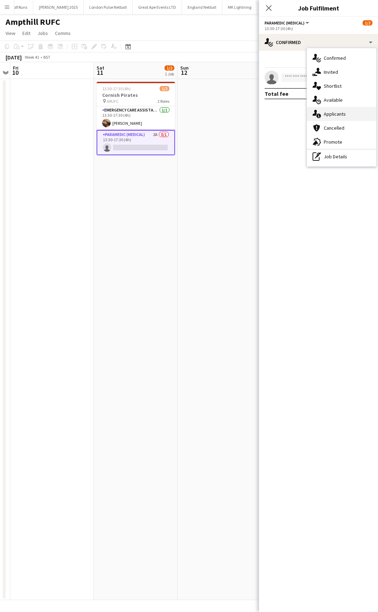
click at [343, 112] on div "single-neutral-actions-information Applicants" at bounding box center [341, 114] width 69 height 14
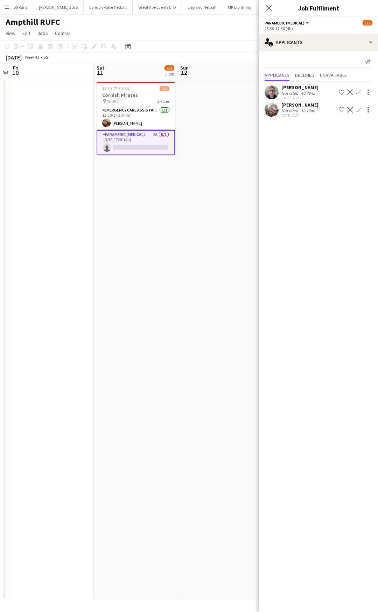
click at [358, 93] on app-icon "Confirm" at bounding box center [358, 93] width 6 height 6
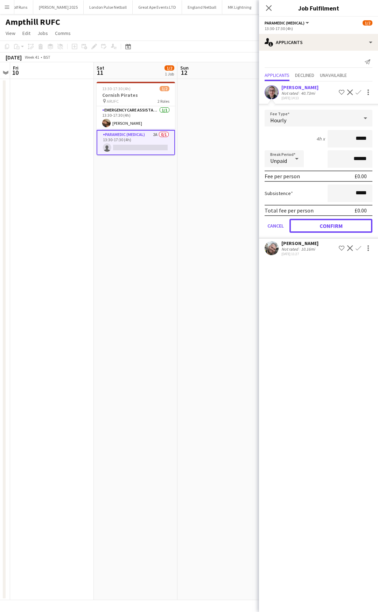
click at [324, 225] on button "Confirm" at bounding box center [330, 226] width 83 height 14
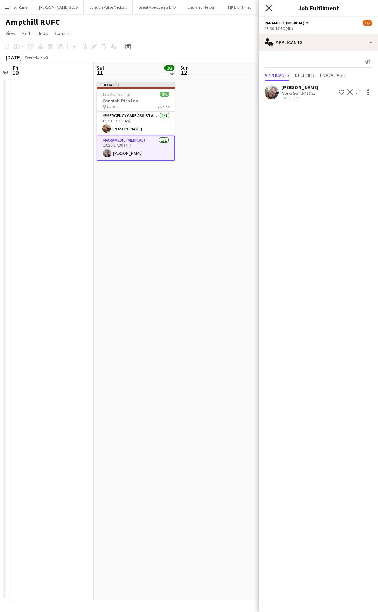
click at [267, 7] on icon at bounding box center [268, 8] width 7 height 7
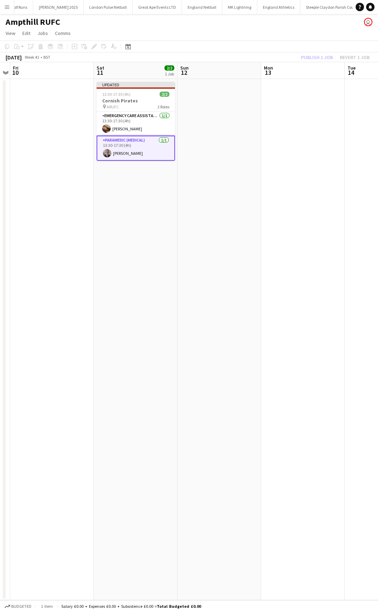
click at [191, 125] on app-date-cell at bounding box center [219, 339] width 84 height 521
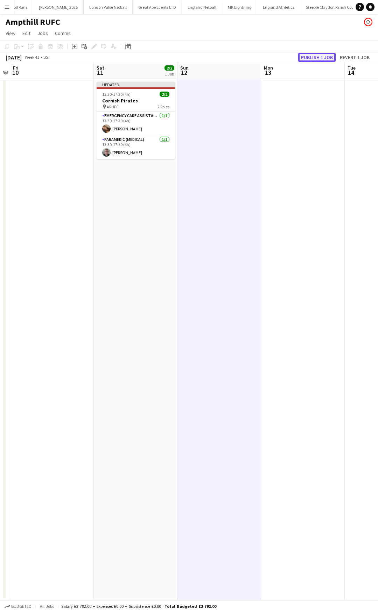
click at [317, 59] on button "Publish 1 job" at bounding box center [316, 57] width 37 height 9
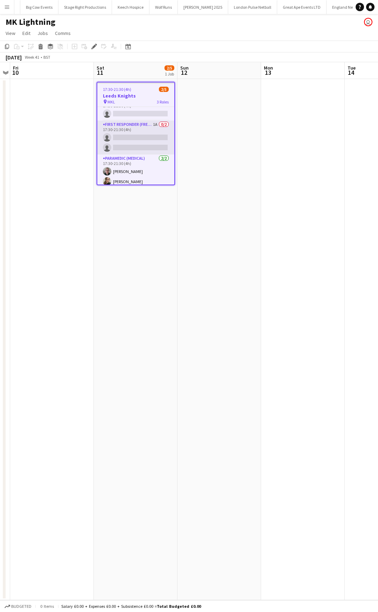
scroll to position [14, 0]
click at [143, 121] on app-card-role "First Responder (FREC 3) 1A 0/2 17:30-21:30 (4h) single-neutral-actions single-…" at bounding box center [135, 134] width 77 height 34
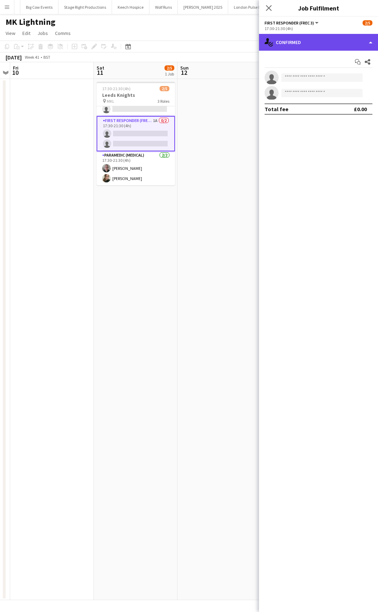
click at [342, 42] on div "single-neutral-actions-check-2 Confirmed" at bounding box center [318, 42] width 119 height 17
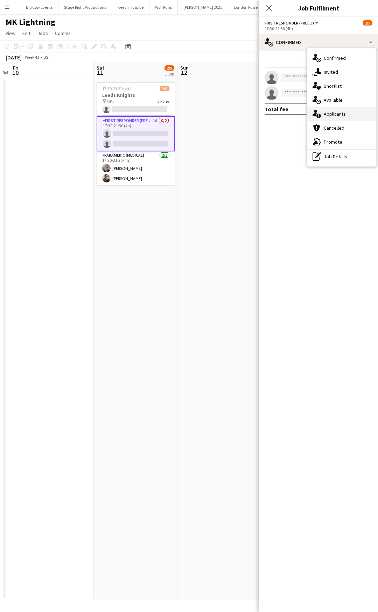
click at [344, 112] on div "single-neutral-actions-information Applicants" at bounding box center [341, 114] width 69 height 14
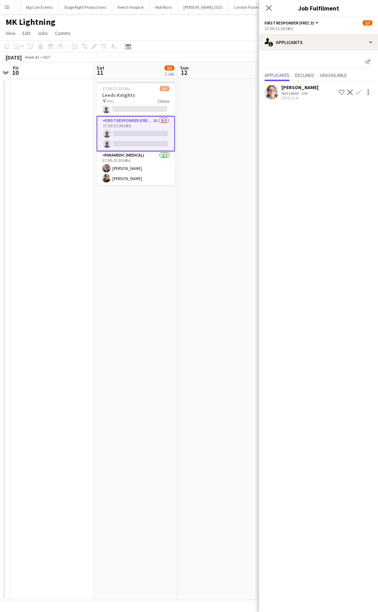
click at [358, 92] on app-icon "Confirm" at bounding box center [358, 93] width 6 height 6
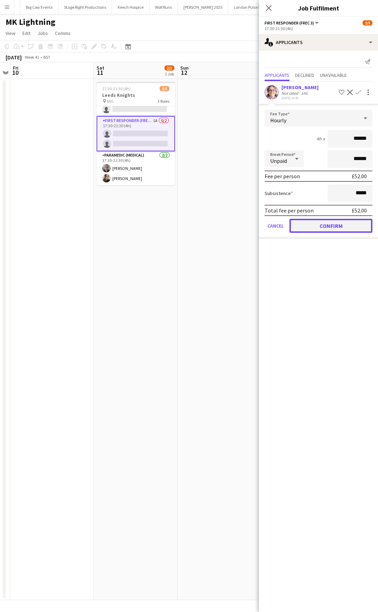
click at [324, 228] on button "Confirm" at bounding box center [330, 226] width 83 height 14
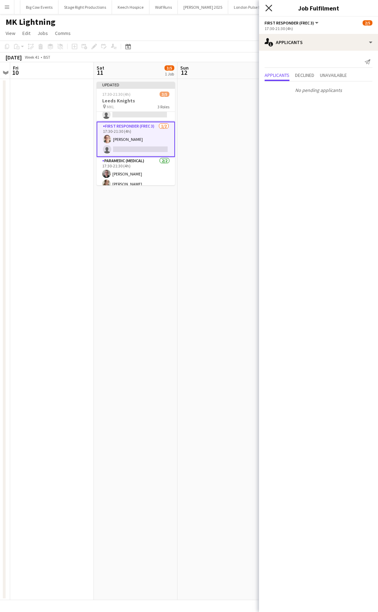
click at [267, 8] on icon "Close pop-in" at bounding box center [268, 8] width 7 height 7
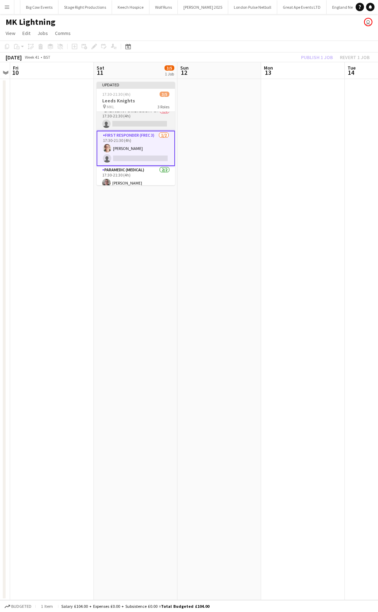
scroll to position [0, 0]
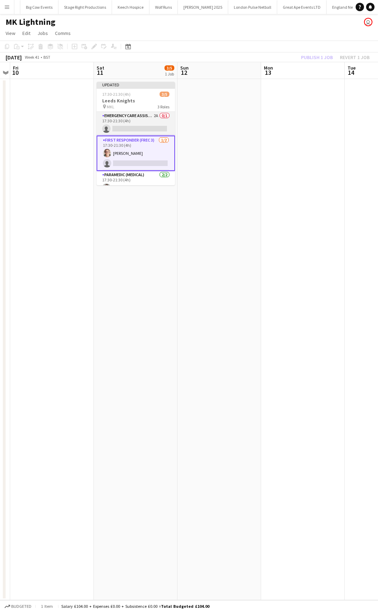
click at [151, 126] on app-card-role "Emergency Care Assistant (Medical) 2A 0/1 17:30-21:30 (4h) single-neutral-actio…" at bounding box center [136, 124] width 78 height 24
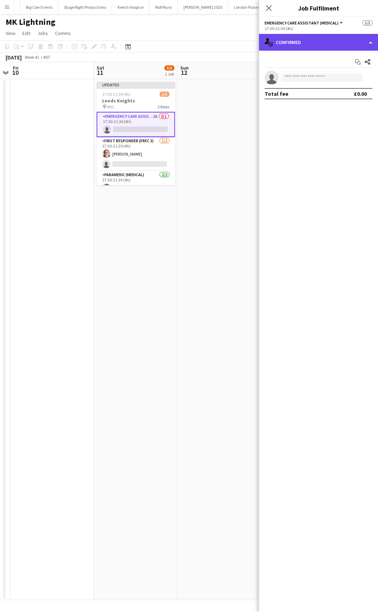
drag, startPoint x: 322, startPoint y: 42, endPoint x: 334, endPoint y: 78, distance: 38.0
click at [324, 41] on div "single-neutral-actions-check-2 Confirmed" at bounding box center [318, 42] width 119 height 17
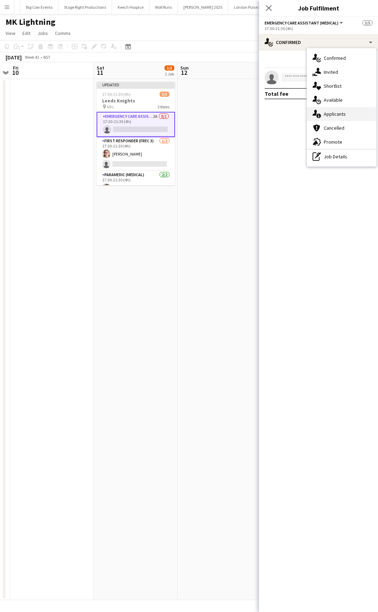
click at [333, 111] on div "single-neutral-actions-information Applicants" at bounding box center [341, 114] width 69 height 14
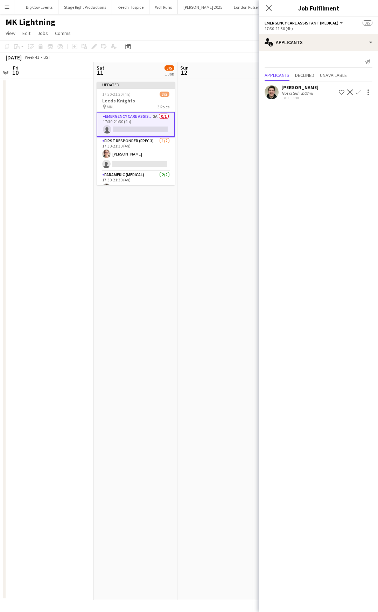
click at [357, 92] on app-icon "Confirm" at bounding box center [358, 93] width 6 height 6
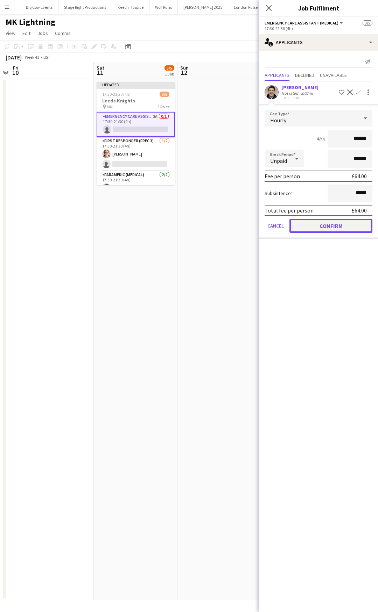
click at [313, 220] on button "Confirm" at bounding box center [330, 226] width 83 height 14
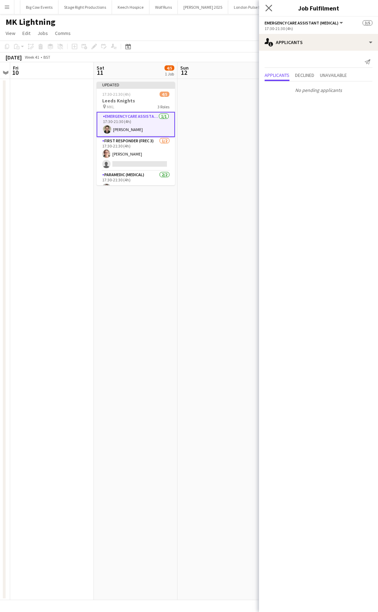
click at [264, 6] on app-icon "Close pop-in" at bounding box center [269, 8] width 10 height 10
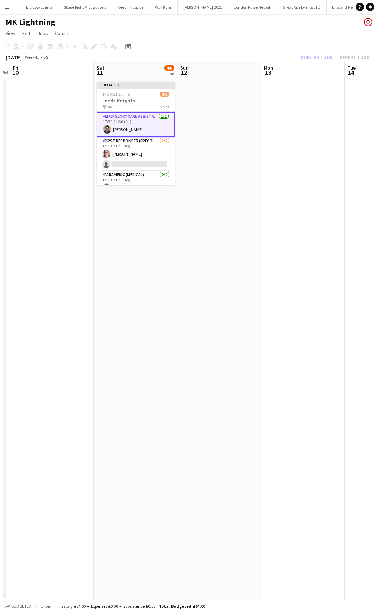
click at [231, 117] on app-date-cell at bounding box center [219, 339] width 84 height 521
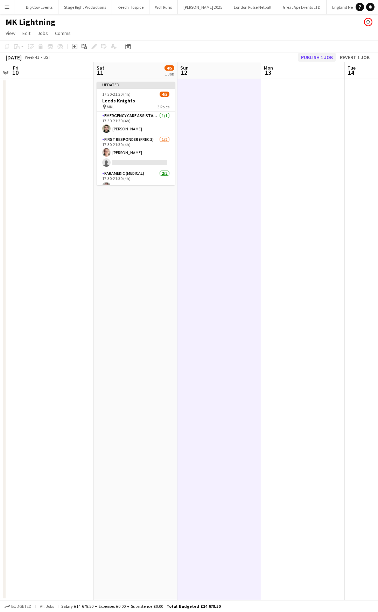
scroll to position [0, 240]
click at [313, 58] on button "Publish 1 job" at bounding box center [316, 57] width 37 height 9
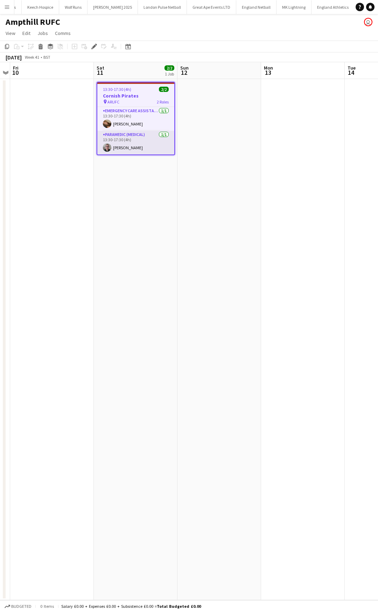
scroll to position [0, 497]
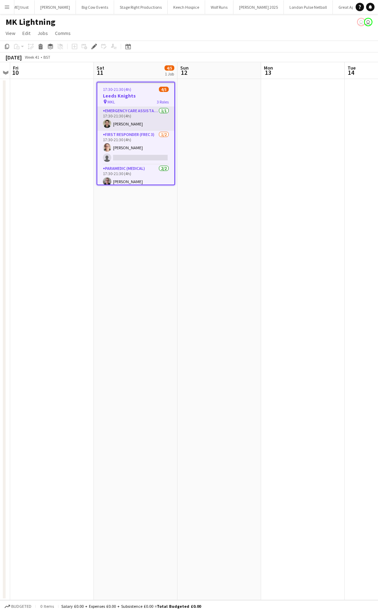
scroll to position [0, 352]
click at [143, 121] on app-card-role "Emergency Care Assistant (Medical) 1/1 17:30-21:30 (4h) Alex Hogben" at bounding box center [135, 119] width 77 height 24
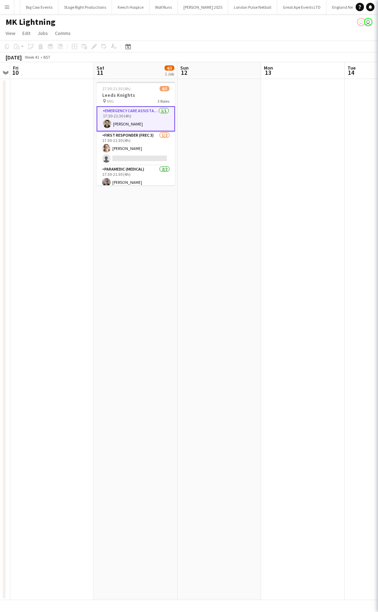
scroll to position [0, 240]
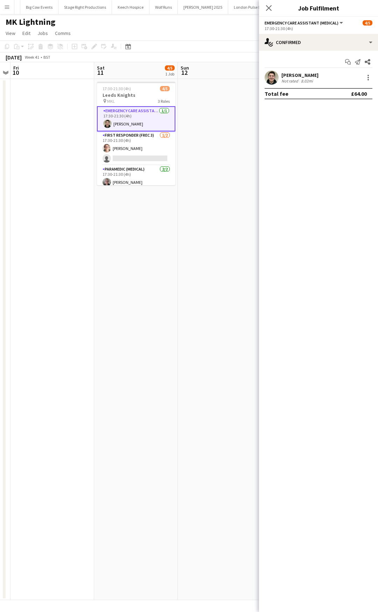
click at [362, 79] on div at bounding box center [367, 77] width 10 height 8
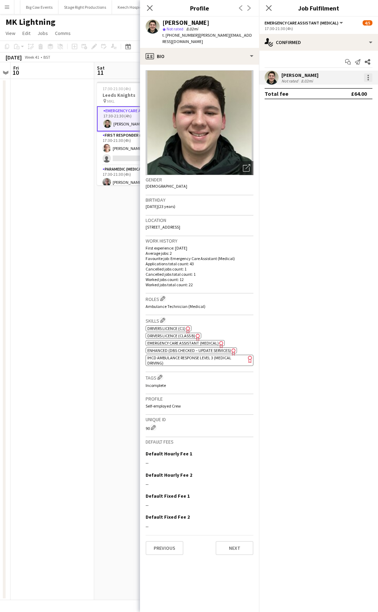
click at [370, 75] on div at bounding box center [368, 77] width 8 height 8
click at [348, 154] on button "Remove" at bounding box center [344, 157] width 55 height 17
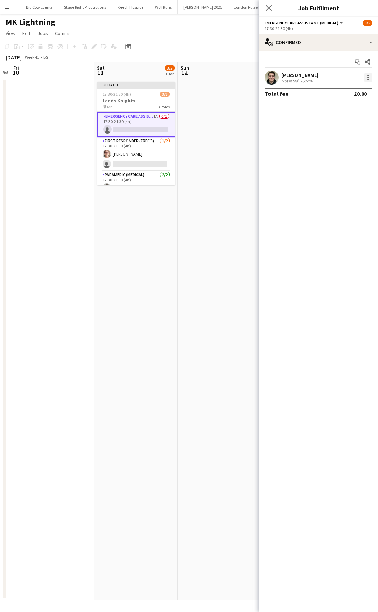
click at [367, 77] on div at bounding box center [368, 77] width 8 height 8
click at [336, 155] on span "Remove" at bounding box center [333, 158] width 21 height 6
click at [129, 155] on app-card-role "First Responder (FREC 3) 1/2 17:30-21:30 (4h) Sarah Rose single-neutral-actions" at bounding box center [136, 154] width 78 height 34
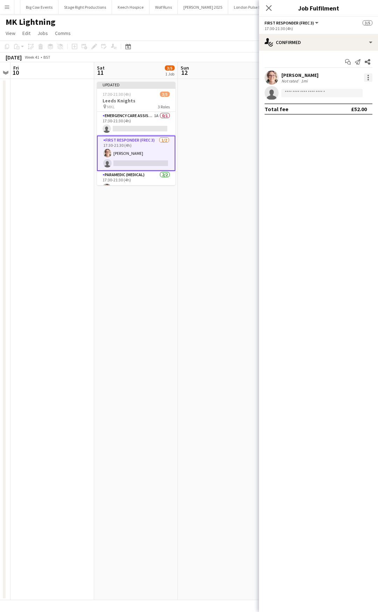
click at [367, 77] on div at bounding box center [367, 77] width 1 height 1
click at [331, 156] on span "Remove" at bounding box center [333, 158] width 21 height 6
click at [267, 7] on icon at bounding box center [268, 8] width 7 height 7
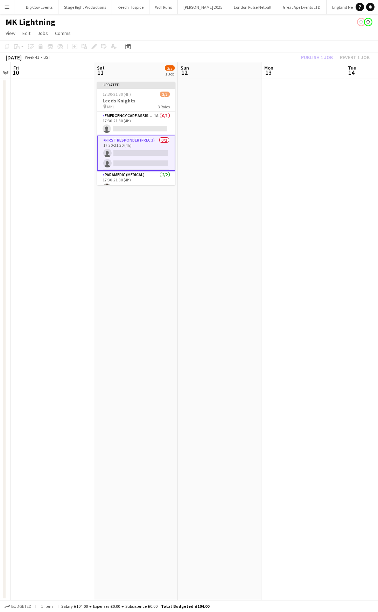
drag, startPoint x: 235, startPoint y: 98, endPoint x: 245, endPoint y: 87, distance: 15.1
click at [233, 98] on app-date-cell at bounding box center [220, 339] width 84 height 521
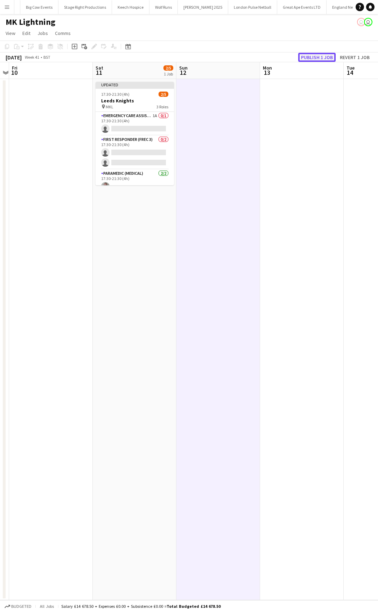
click at [315, 56] on button "Publish 1 job" at bounding box center [316, 57] width 37 height 9
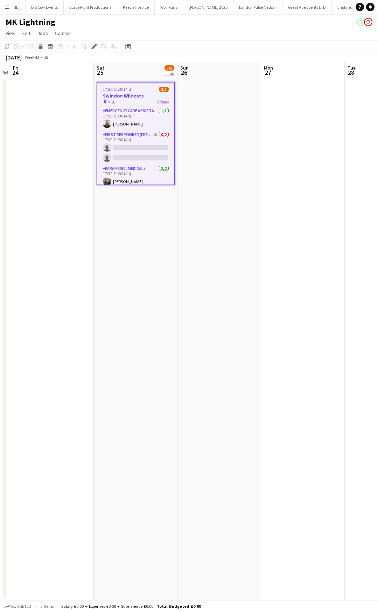
scroll to position [0, 352]
click at [154, 137] on app-card-role "First Responder (FREC 3) 1A 0/2 17:30-21:30 (4h) single-neutral-actions single-…" at bounding box center [135, 148] width 77 height 34
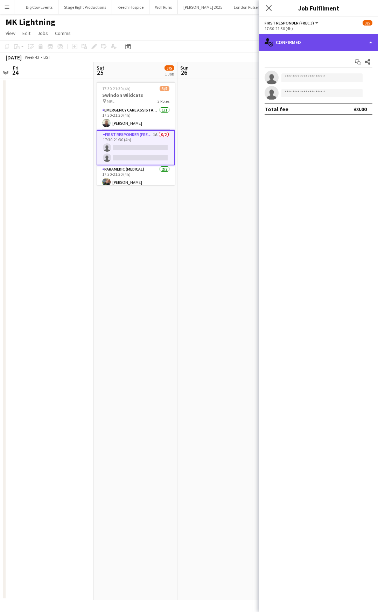
click at [343, 43] on div "single-neutral-actions-check-2 Confirmed" at bounding box center [318, 42] width 119 height 17
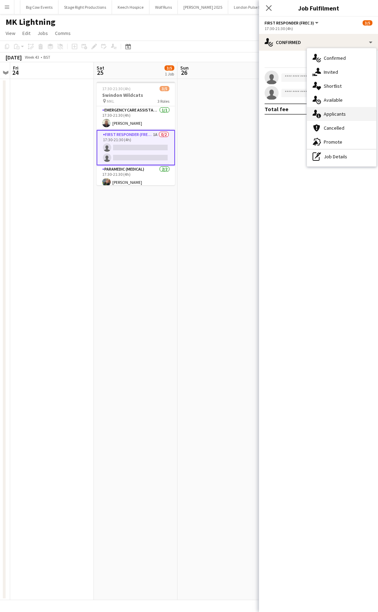
click at [349, 109] on div "single-neutral-actions-information Applicants" at bounding box center [341, 114] width 69 height 14
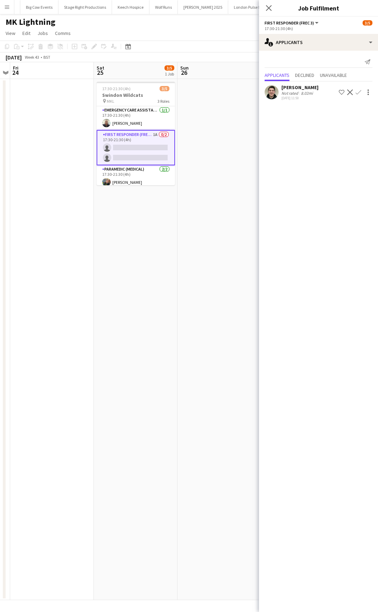
click at [269, 6] on icon "Close pop-in" at bounding box center [269, 8] width 6 height 6
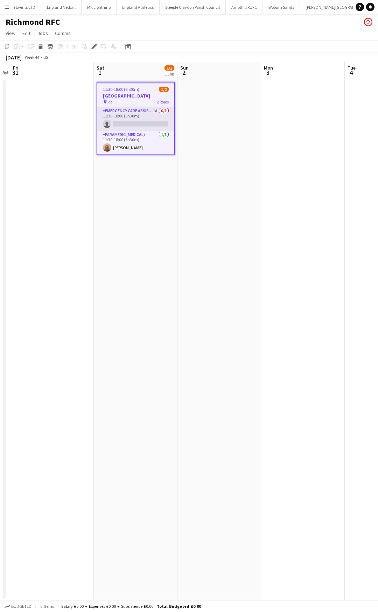
scroll to position [0, 644]
click at [141, 113] on app-card-role "Emergency Care Assistant (Medical) 1A 0/1 11:30-18:00 (6h30m) single-neutral-ac…" at bounding box center [135, 119] width 77 height 24
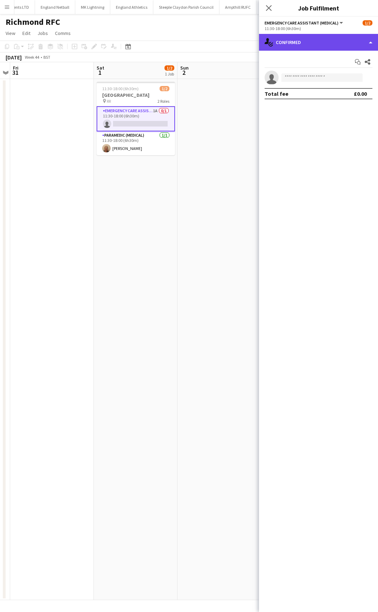
click at [342, 38] on div "single-neutral-actions-check-2 Confirmed" at bounding box center [318, 42] width 119 height 17
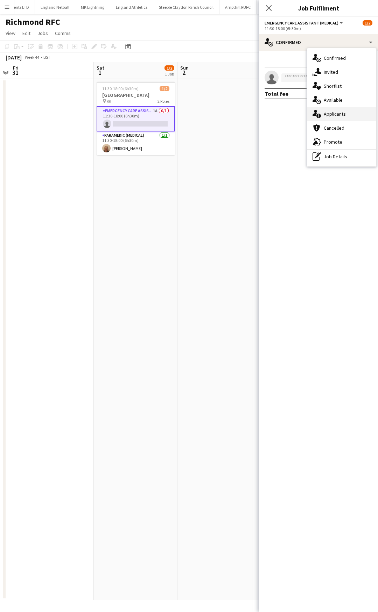
click at [359, 115] on div "single-neutral-actions-information Applicants" at bounding box center [341, 114] width 69 height 14
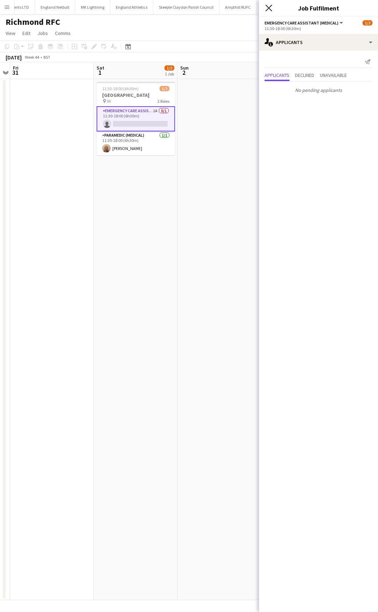
click at [268, 10] on app-icon "Close pop-in" at bounding box center [269, 8] width 10 height 10
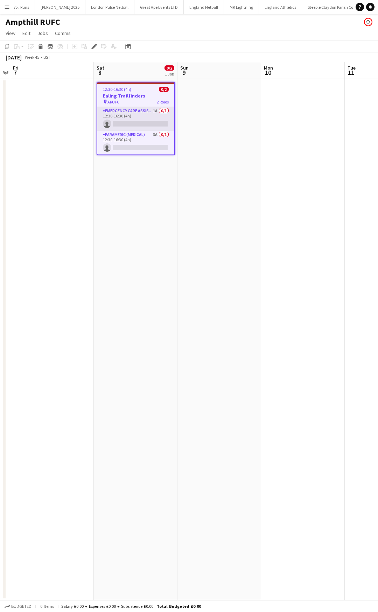
scroll to position [0, 497]
click at [145, 135] on app-card-role "Paramedic (Medical) 3A 0/1 12:30-16:30 (4h) single-neutral-actions" at bounding box center [135, 143] width 77 height 24
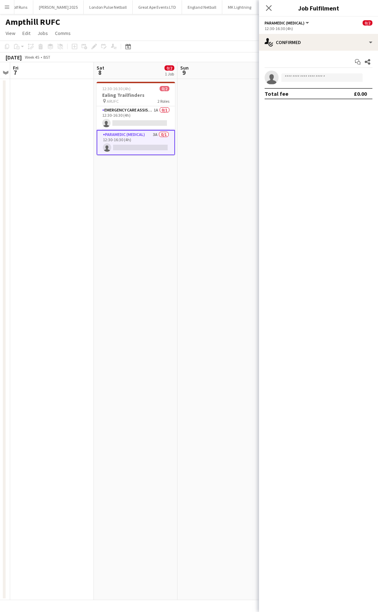
click at [138, 109] on app-card-role "Emergency Care Assistant (Medical) 1A 0/1 12:30-16:30 (4h) single-neutral-actio…" at bounding box center [136, 118] width 78 height 24
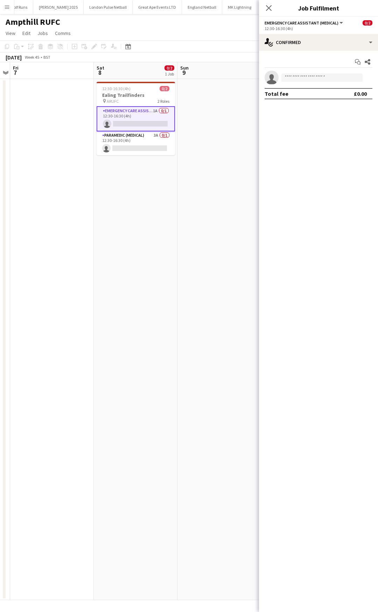
scroll to position [0, 240]
click at [308, 41] on div "single-neutral-actions-check-2 Confirmed" at bounding box center [318, 42] width 119 height 17
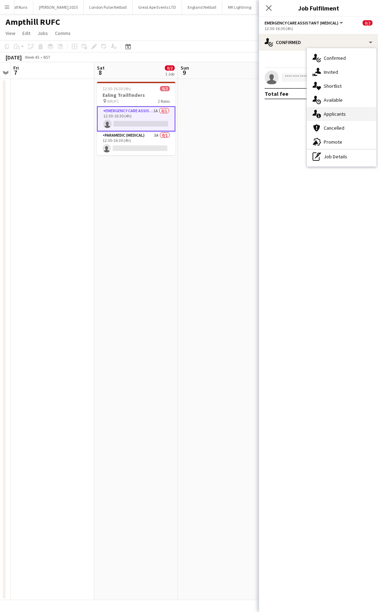
click at [342, 117] on div "single-neutral-actions-information Applicants" at bounding box center [341, 114] width 69 height 14
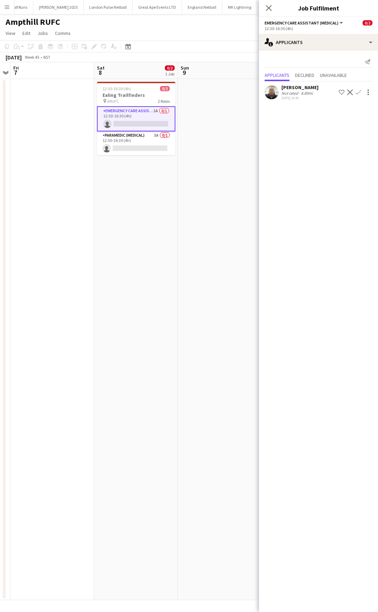
click at [356, 93] on app-icon "Confirm" at bounding box center [358, 93] width 6 height 6
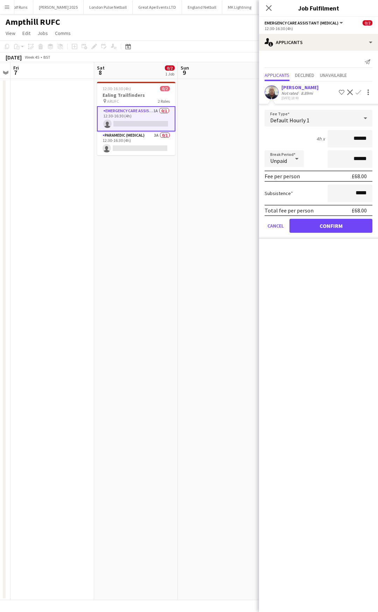
click at [316, 217] on form "Fee Type Default Hourly 1 4h x ****** Break Period Unpaid ****** Fee per person…" at bounding box center [318, 174] width 119 height 129
click at [312, 221] on button "Confirm" at bounding box center [330, 226] width 83 height 14
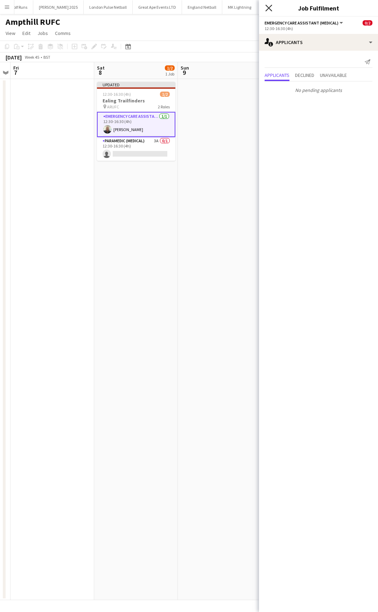
click at [265, 6] on icon "Close pop-in" at bounding box center [268, 8] width 7 height 7
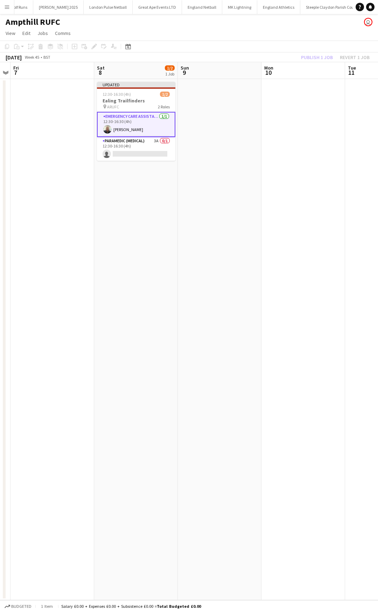
click at [326, 77] on app-board-header-date "Mon 10" at bounding box center [303, 70] width 84 height 17
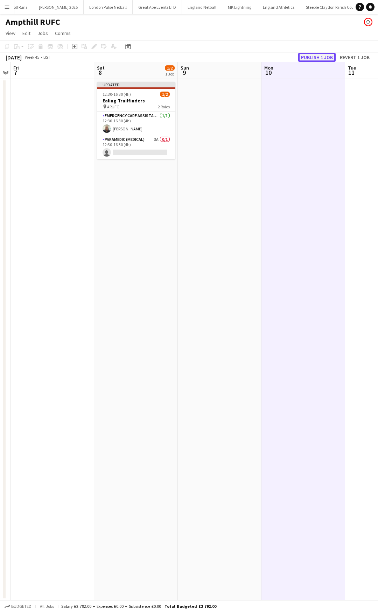
click at [326, 59] on button "Publish 1 job" at bounding box center [316, 57] width 37 height 9
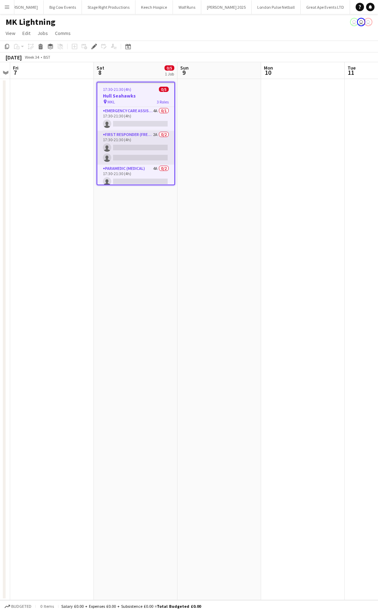
scroll to position [0, 352]
click at [144, 142] on app-card-role "First Responder (FREC 3) 2A 0/2 17:30-21:30 (4h) single-neutral-actions single-…" at bounding box center [135, 148] width 77 height 34
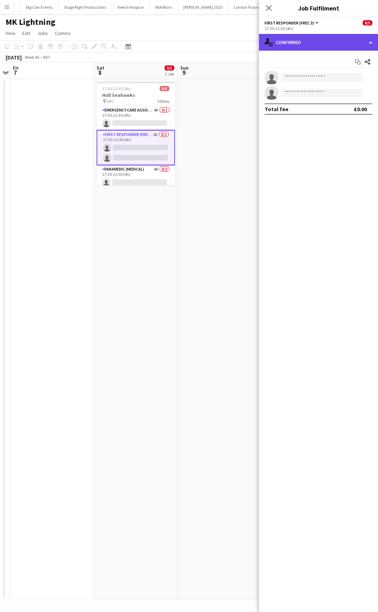
click at [334, 40] on div "single-neutral-actions-check-2 Confirmed" at bounding box center [318, 42] width 119 height 17
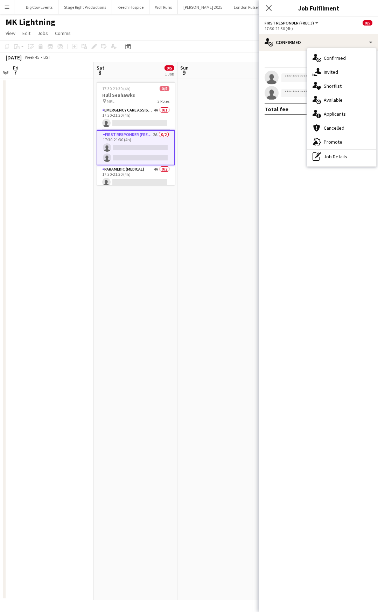
click at [342, 115] on div "single-neutral-actions-information Applicants" at bounding box center [341, 114] width 69 height 14
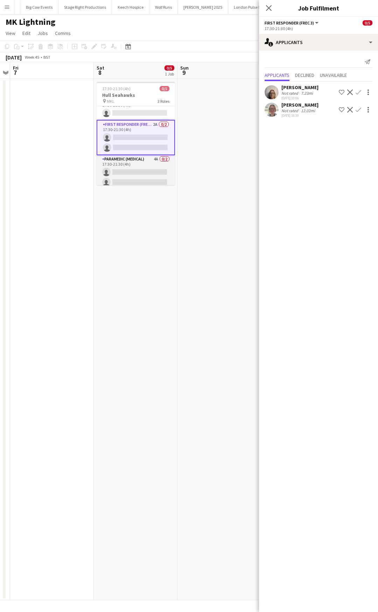
scroll to position [14, 0]
click at [135, 157] on app-card-role "Paramedic (Medical) 4A 0/2 17:30-21:30 (4h) single-neutral-actions single-neutr…" at bounding box center [136, 168] width 78 height 34
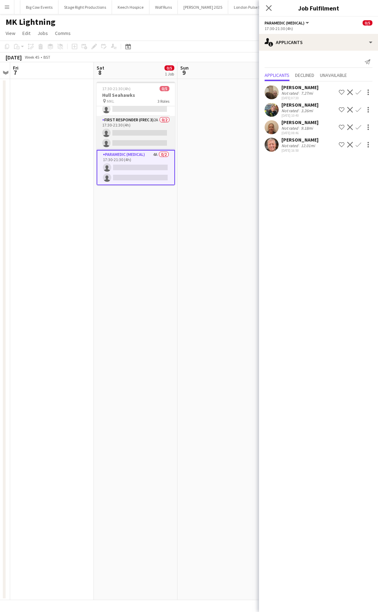
scroll to position [0, 0]
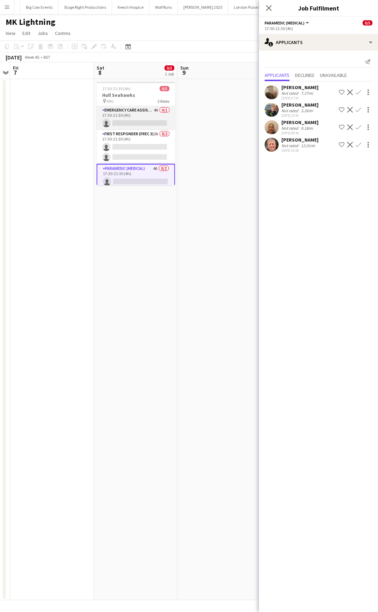
click at [142, 111] on app-card-role "Emergency Care Assistant (Medical) 4A 0/1 17:30-21:30 (4h) single-neutral-actio…" at bounding box center [136, 118] width 78 height 24
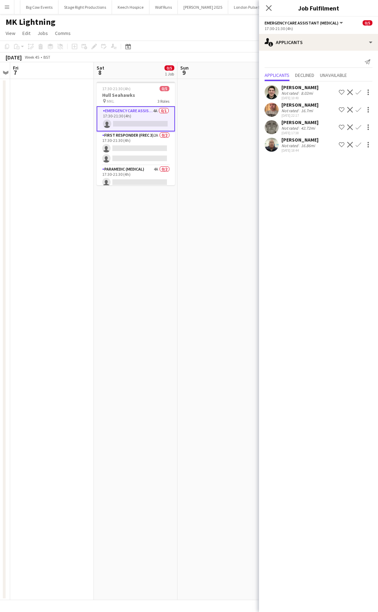
click at [358, 129] on app-icon "Confirm" at bounding box center [358, 127] width 6 height 6
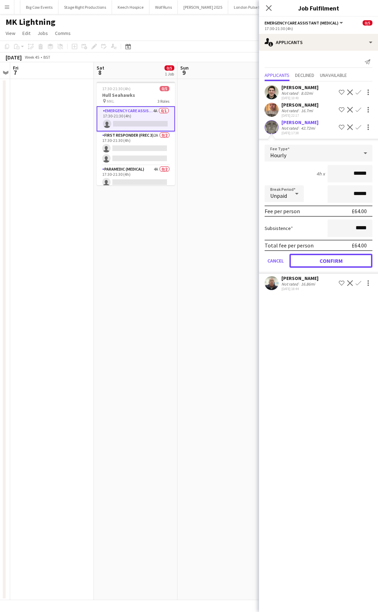
click at [327, 258] on button "Confirm" at bounding box center [330, 261] width 83 height 14
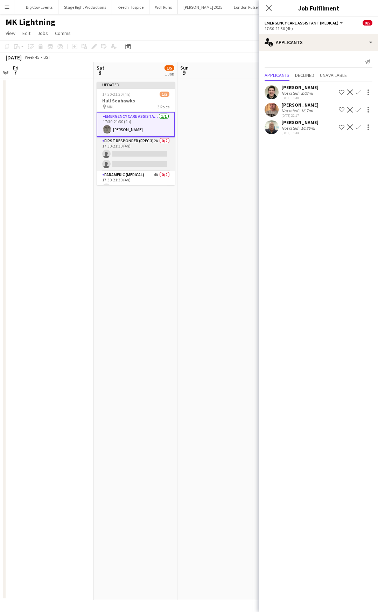
click at [149, 145] on app-card-role "First Responder (FREC 3) 2A 0/2 17:30-21:30 (4h) single-neutral-actions single-…" at bounding box center [136, 154] width 78 height 34
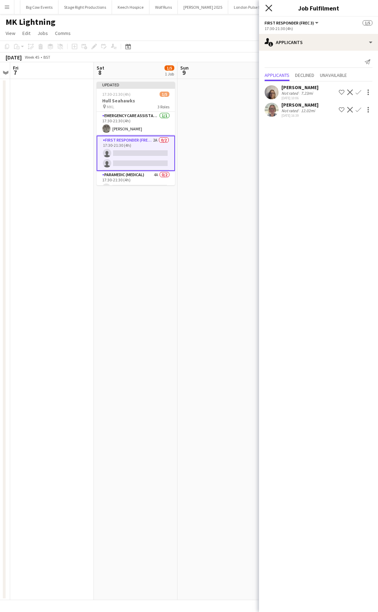
click at [269, 9] on icon at bounding box center [268, 8] width 7 height 7
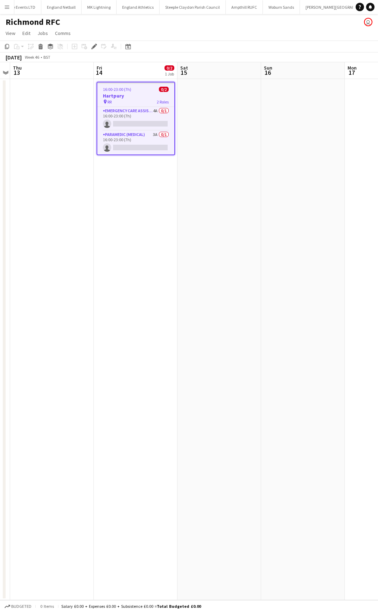
scroll to position [0, 644]
click at [151, 137] on app-card-role "Paramedic (Medical) 3A 0/1 16:00-23:00 (7h) single-neutral-actions" at bounding box center [135, 143] width 77 height 24
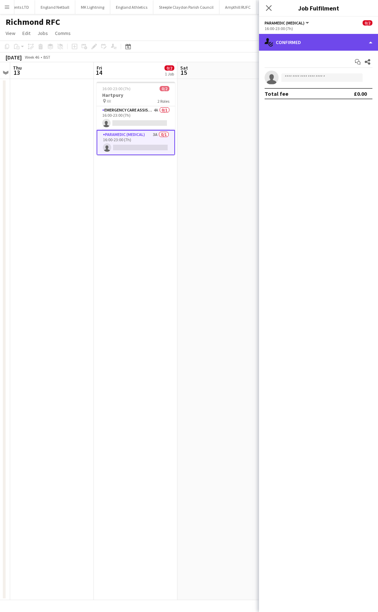
click at [339, 47] on div "single-neutral-actions-check-2 Confirmed" at bounding box center [318, 42] width 119 height 17
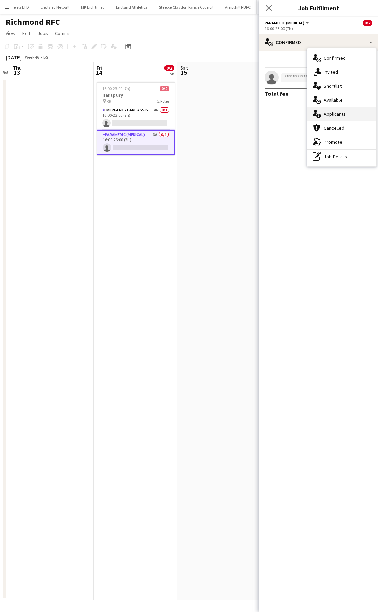
click at [341, 114] on div "single-neutral-actions-information Applicants" at bounding box center [341, 114] width 69 height 14
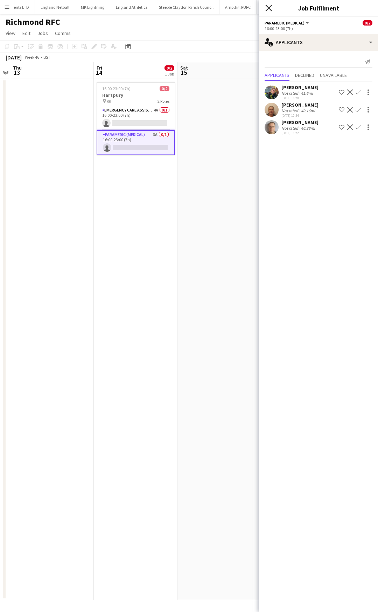
click at [270, 8] on icon "Close pop-in" at bounding box center [268, 8] width 7 height 7
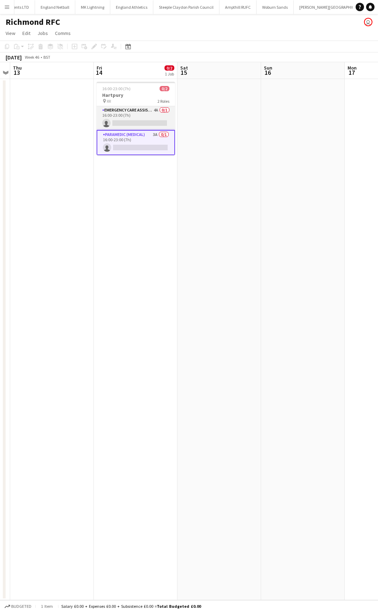
click at [149, 108] on app-card-role "Emergency Care Assistant (Medical) 4A 0/1 16:00-23:00 (7h) single-neutral-actio…" at bounding box center [136, 118] width 78 height 24
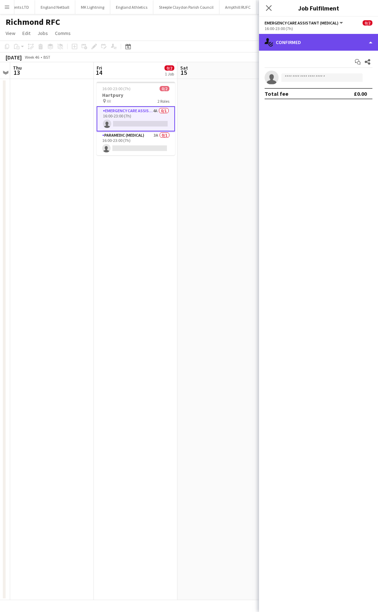
drag, startPoint x: 301, startPoint y: 38, endPoint x: 305, endPoint y: 49, distance: 11.8
click at [301, 38] on div "single-neutral-actions-check-2 Confirmed" at bounding box center [318, 42] width 119 height 17
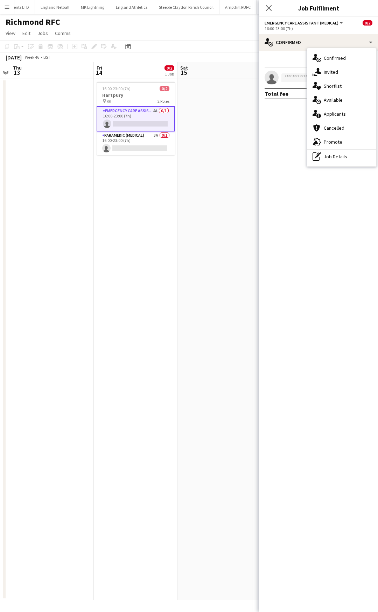
click at [332, 114] on div "single-neutral-actions-information Applicants" at bounding box center [341, 114] width 69 height 14
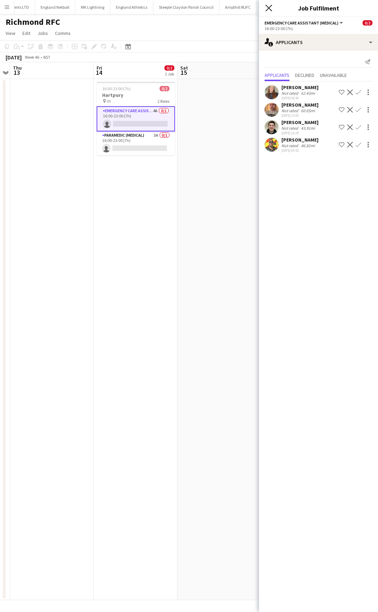
click at [271, 10] on icon at bounding box center [268, 8] width 7 height 7
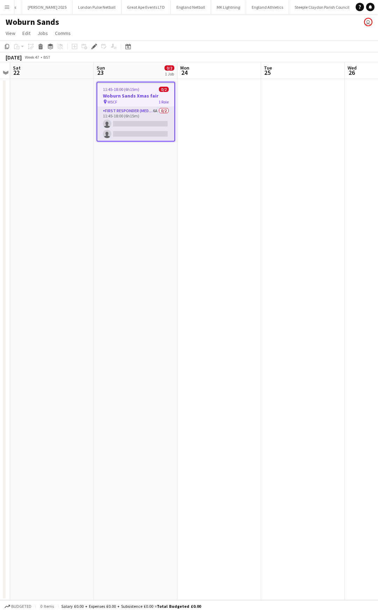
scroll to position [0, 534]
click at [138, 110] on app-card-role "First Responder (Medical) 6A 0/2 11:45-18:00 (6h15m) single-neutral-actions sin…" at bounding box center [135, 124] width 77 height 34
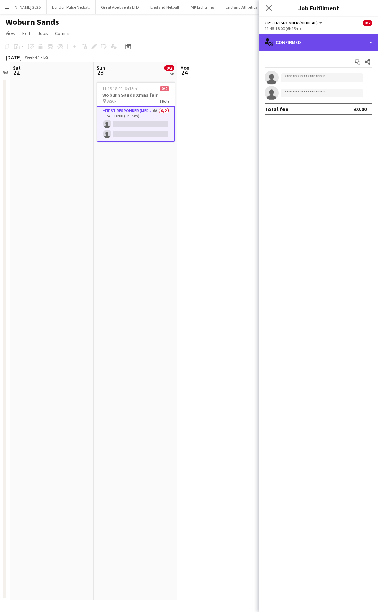
click at [303, 48] on div "single-neutral-actions-check-2 Confirmed" at bounding box center [318, 42] width 119 height 17
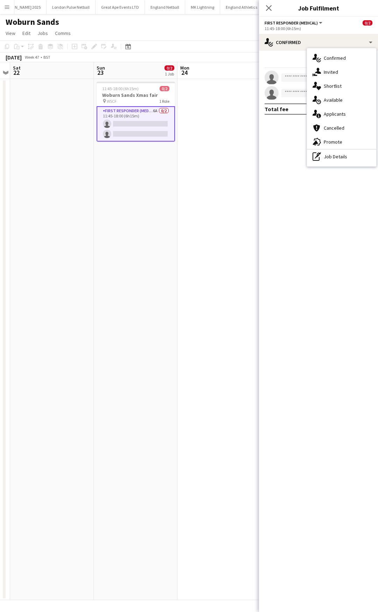
click at [326, 112] on div "single-neutral-actions-information Applicants" at bounding box center [341, 114] width 69 height 14
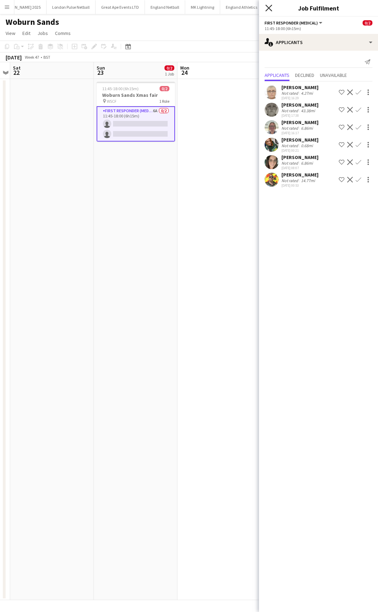
click at [266, 7] on icon "Close pop-in" at bounding box center [268, 8] width 7 height 7
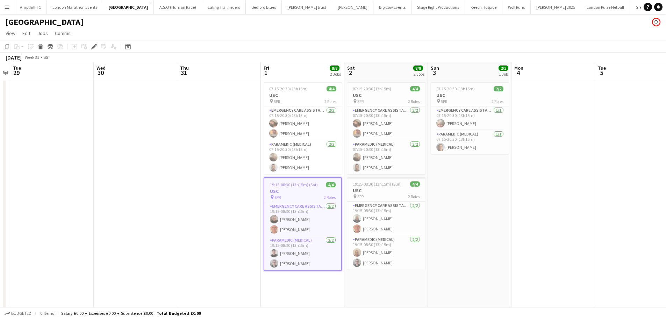
click at [4, 10] on button "Menu" at bounding box center [7, 7] width 14 height 14
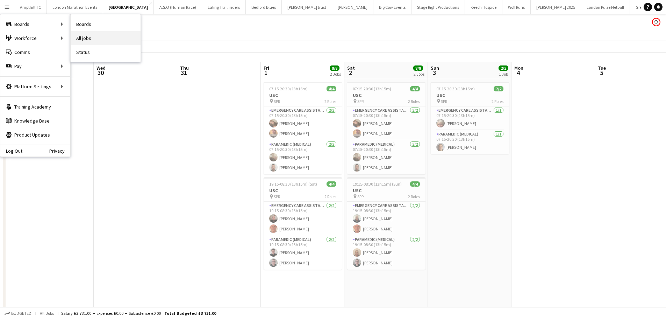
click at [91, 38] on link "All jobs" at bounding box center [106, 38] width 70 height 14
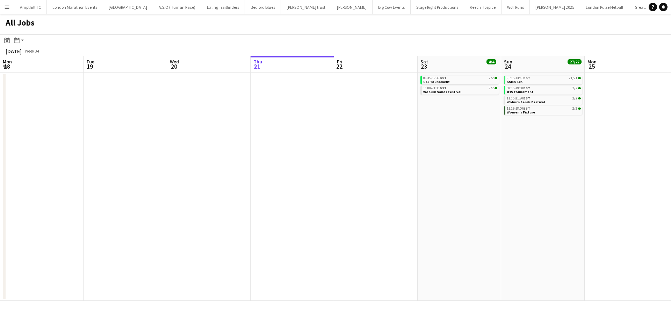
scroll to position [0, 167]
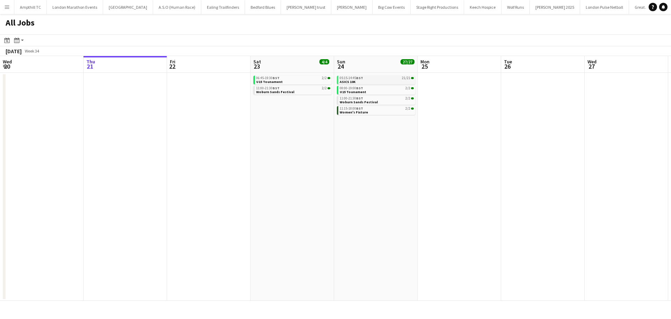
click at [380, 81] on link "05:15-14:45 BST 21/21 ASICS 10K" at bounding box center [377, 80] width 74 height 8
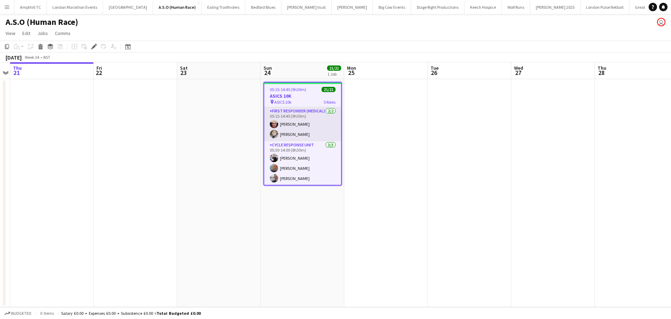
click at [299, 134] on app-card-role "First Responder (Medical) [DATE] 05:15-14:45 (9h30m) [PERSON_NAME] [PERSON_NAME]" at bounding box center [302, 124] width 77 height 34
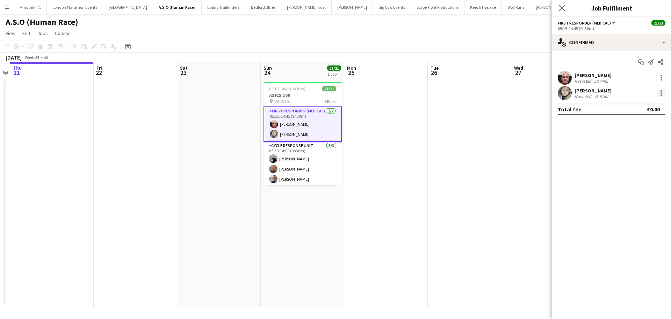
click at [664, 93] on div at bounding box center [661, 93] width 8 height 8
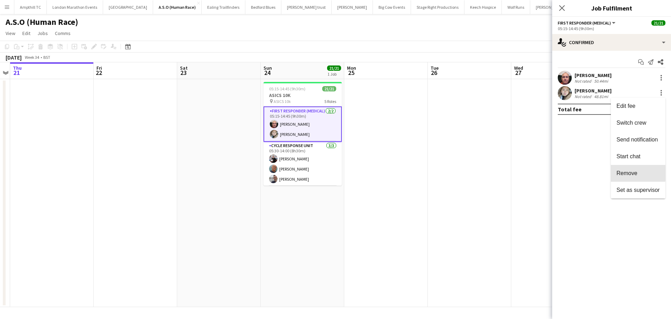
drag, startPoint x: 633, startPoint y: 168, endPoint x: 628, endPoint y: 166, distance: 5.2
click at [633, 169] on button "Remove" at bounding box center [638, 173] width 55 height 17
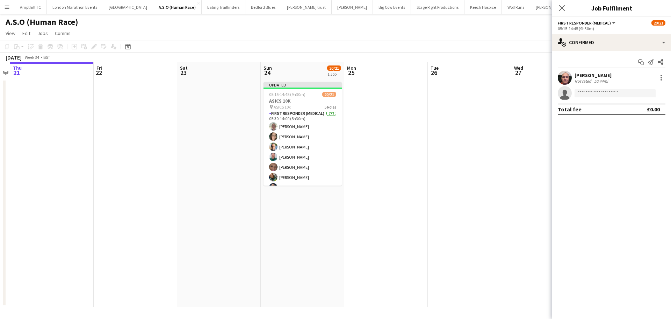
scroll to position [140, 0]
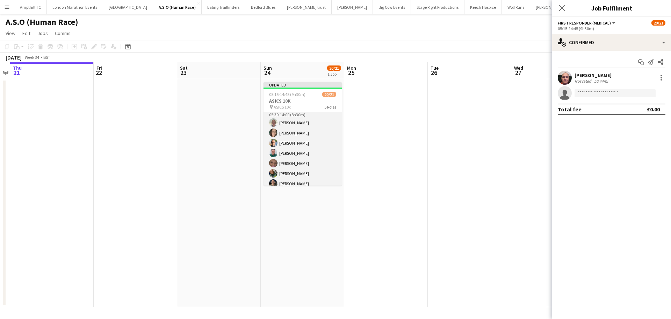
click at [311, 143] on app-card-role "First Responder (Medical) [DATE] 05:30-14:00 (8h30m) [PERSON_NAME] [PERSON_NAME…" at bounding box center [303, 148] width 78 height 85
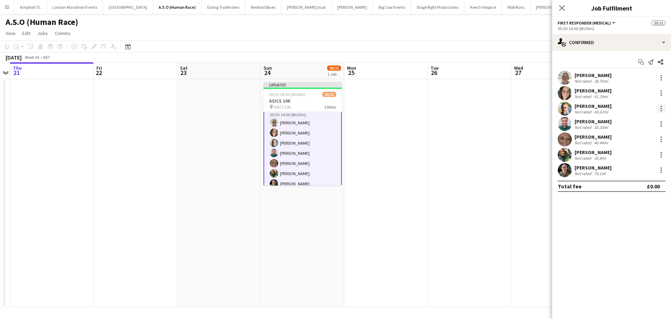
click at [661, 110] on div at bounding box center [661, 108] width 8 height 8
drag, startPoint x: 631, startPoint y: 187, endPoint x: 624, endPoint y: 183, distance: 7.6
click at [630, 187] on span "Remove" at bounding box center [627, 188] width 21 height 6
click at [563, 5] on icon "Close pop-in" at bounding box center [562, 8] width 7 height 7
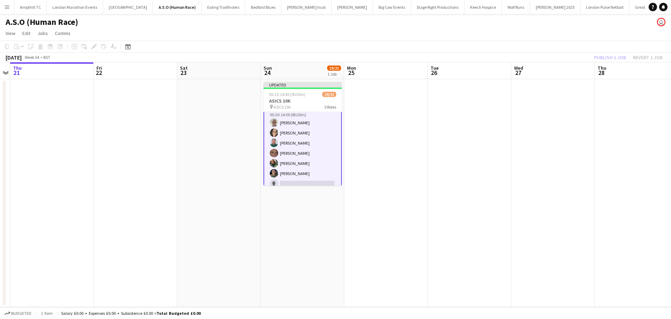
click at [597, 57] on div "Publish 1 job Revert 1 job" at bounding box center [628, 57] width 85 height 9
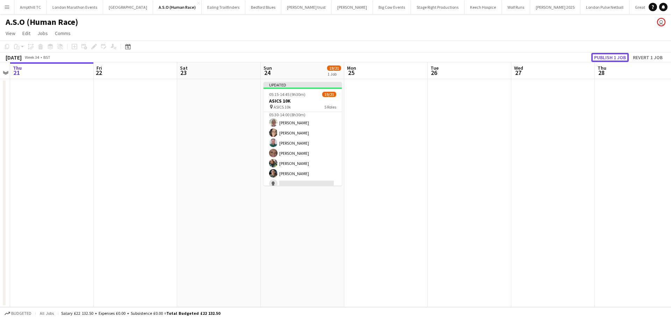
click at [597, 57] on button "Publish 1 job" at bounding box center [610, 57] width 37 height 9
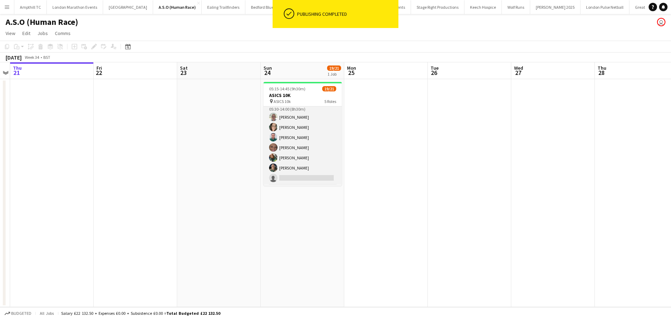
click at [294, 179] on app-card-role "First Responder (Medical) [DATE] 05:30-14:00 (8h30m) [PERSON_NAME] [PERSON_NAME…" at bounding box center [303, 142] width 78 height 85
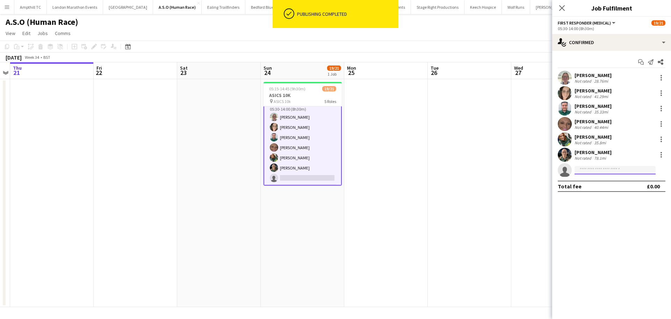
click at [607, 169] on input at bounding box center [615, 170] width 81 height 8
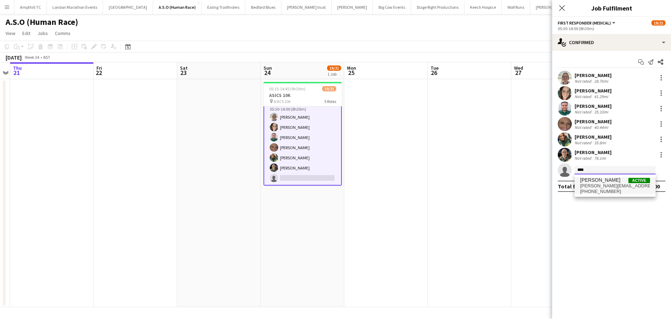
type input "****"
click at [611, 184] on span "[PERSON_NAME][EMAIL_ADDRESS][PERSON_NAME][DOMAIN_NAME]" at bounding box center [615, 186] width 70 height 6
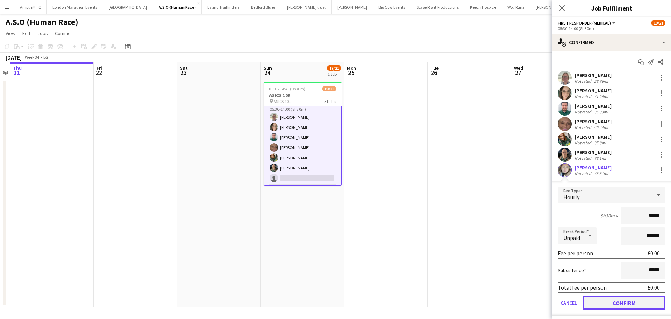
click at [612, 301] on button "Confirm" at bounding box center [624, 302] width 83 height 14
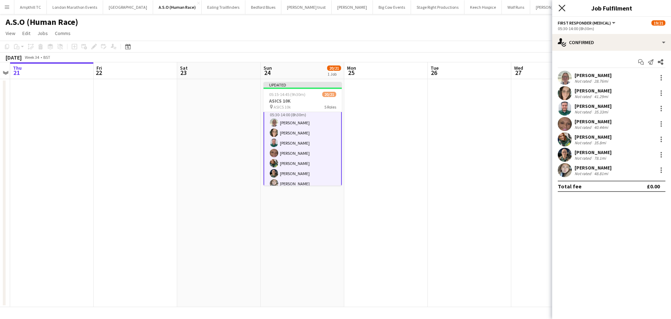
click at [562, 10] on icon "Close pop-in" at bounding box center [562, 8] width 7 height 7
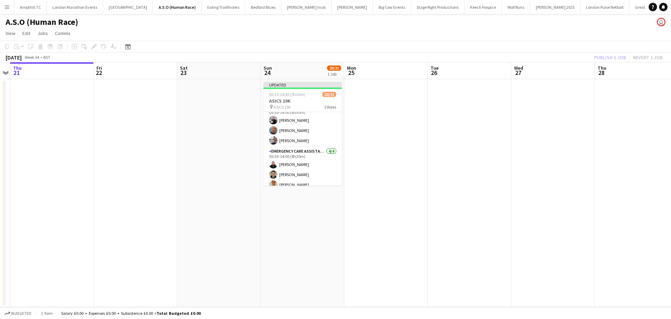
scroll to position [0, 0]
click at [309, 135] on app-card-role "First Responder (Medical) [DATE] 05:15-14:45 (9h30m) [PERSON_NAME] single-neutr…" at bounding box center [303, 129] width 78 height 34
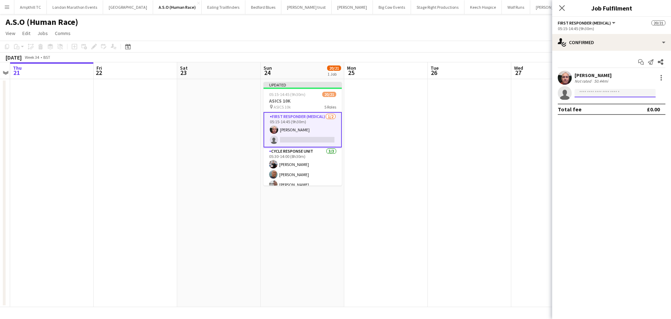
click at [581, 94] on input at bounding box center [615, 93] width 81 height 8
type input "*****"
click at [618, 105] on span "[PERSON_NAME] Active" at bounding box center [615, 103] width 70 height 6
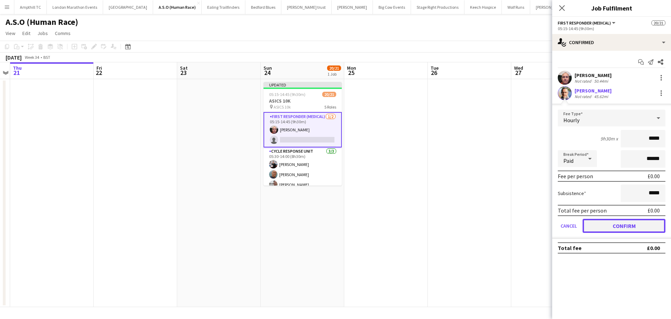
click at [614, 227] on button "Confirm" at bounding box center [624, 226] width 83 height 14
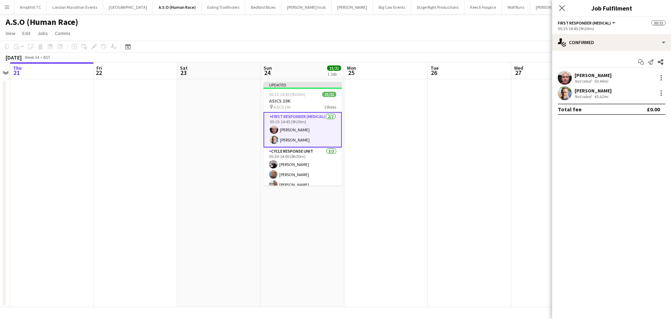
click at [562, 8] on icon "Close pop-in" at bounding box center [562, 8] width 6 height 6
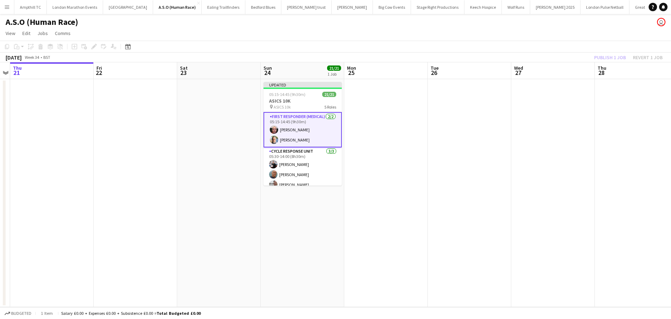
click at [614, 65] on app-board-header-date "Thu 28" at bounding box center [637, 70] width 84 height 17
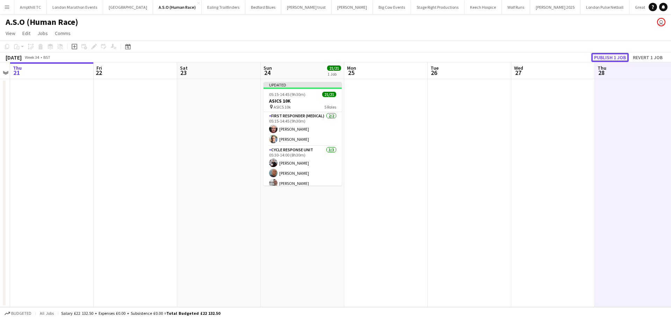
click at [613, 59] on button "Publish 1 job" at bounding box center [610, 57] width 37 height 9
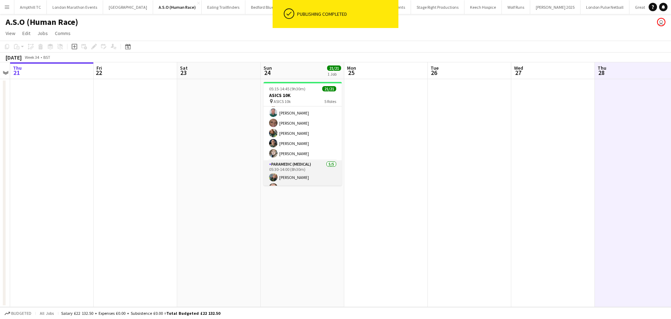
scroll to position [202, 0]
